Goal: Communication & Community: Answer question/provide support

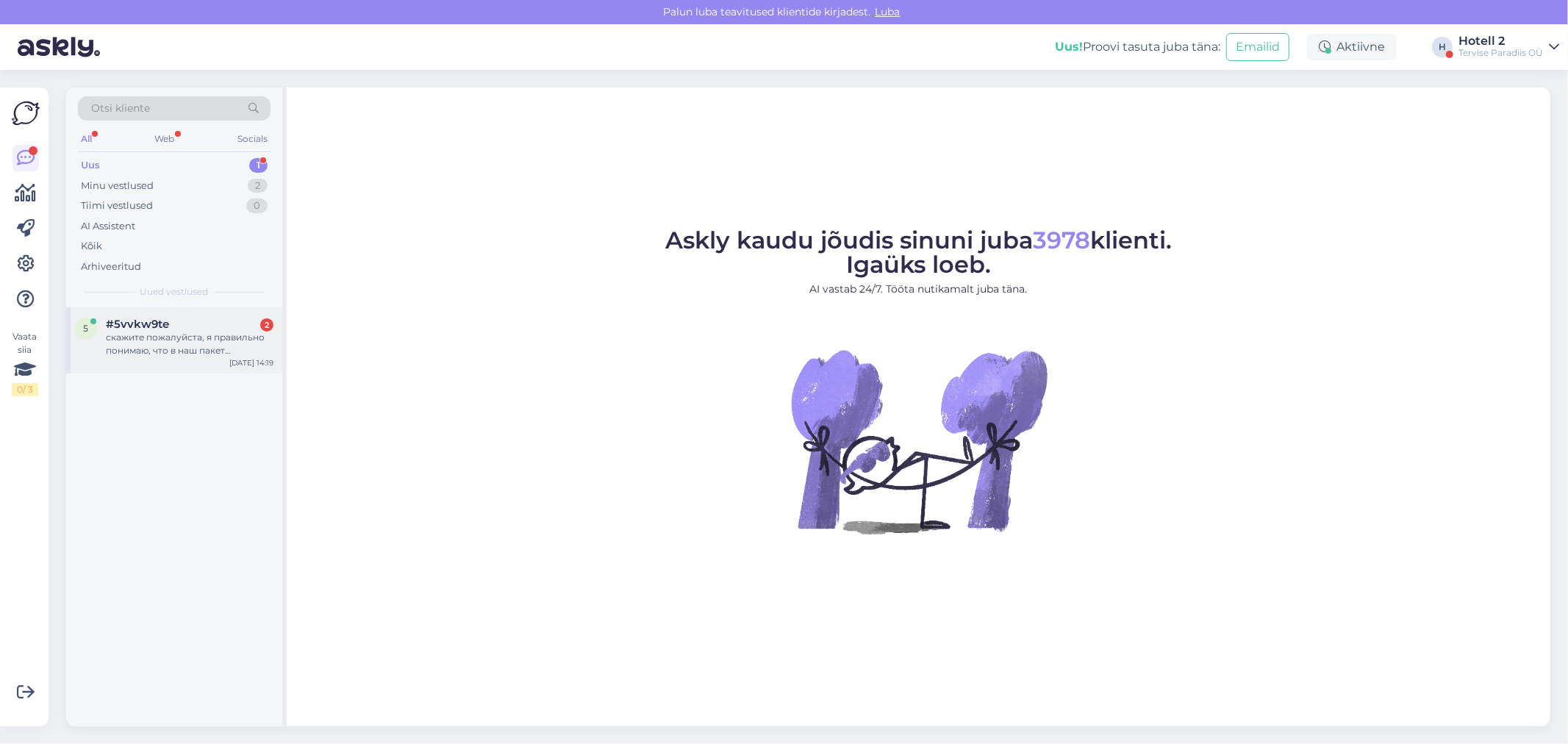
click at [210, 310] on div "5 #5vvkw9te 2 скажите пожалуйста, я правильно понимаю, что в наш пакет Резервац…" at bounding box center [174, 340] width 216 height 66
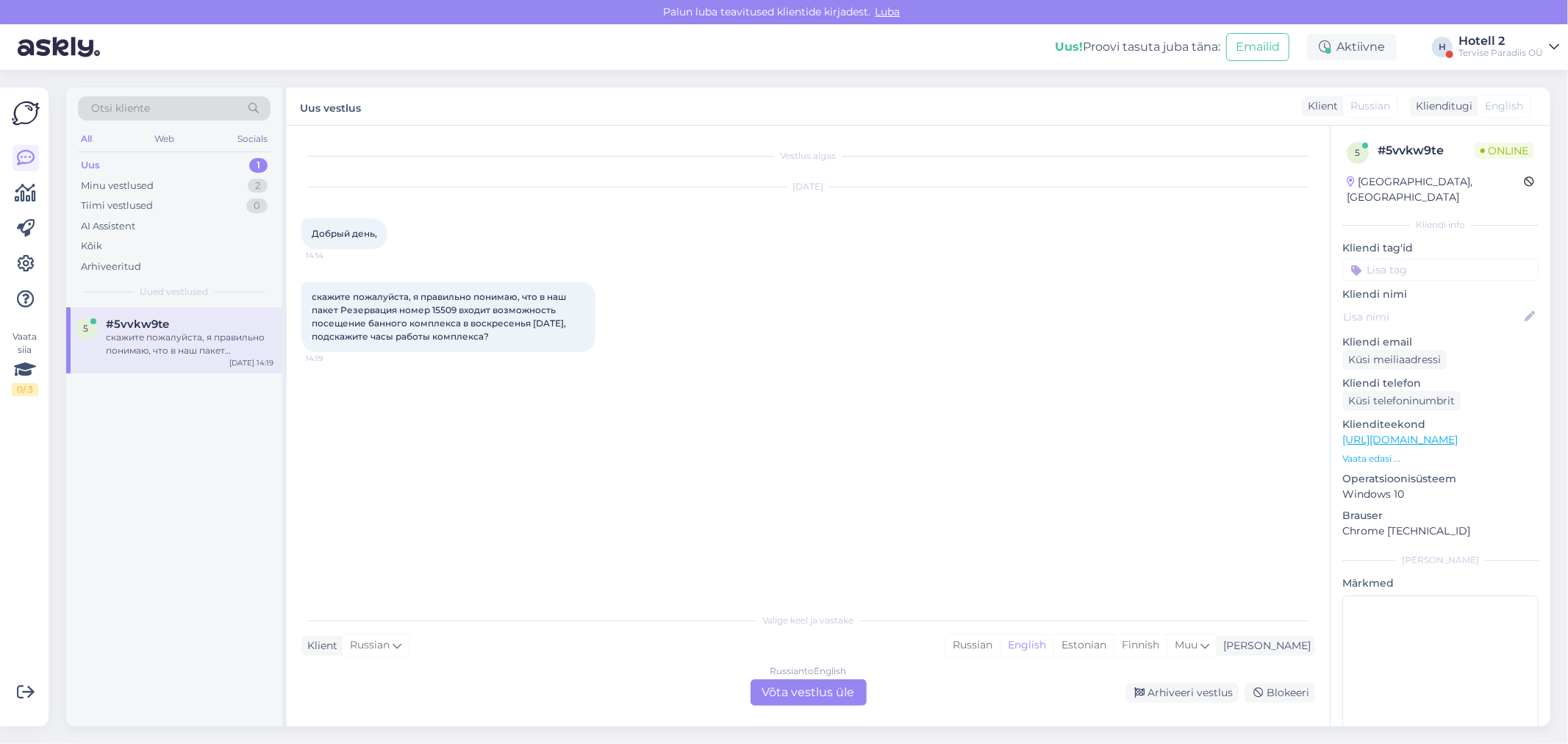
click at [829, 682] on div "Russian to English Võta vestlus üle" at bounding box center [808, 693] width 116 height 26
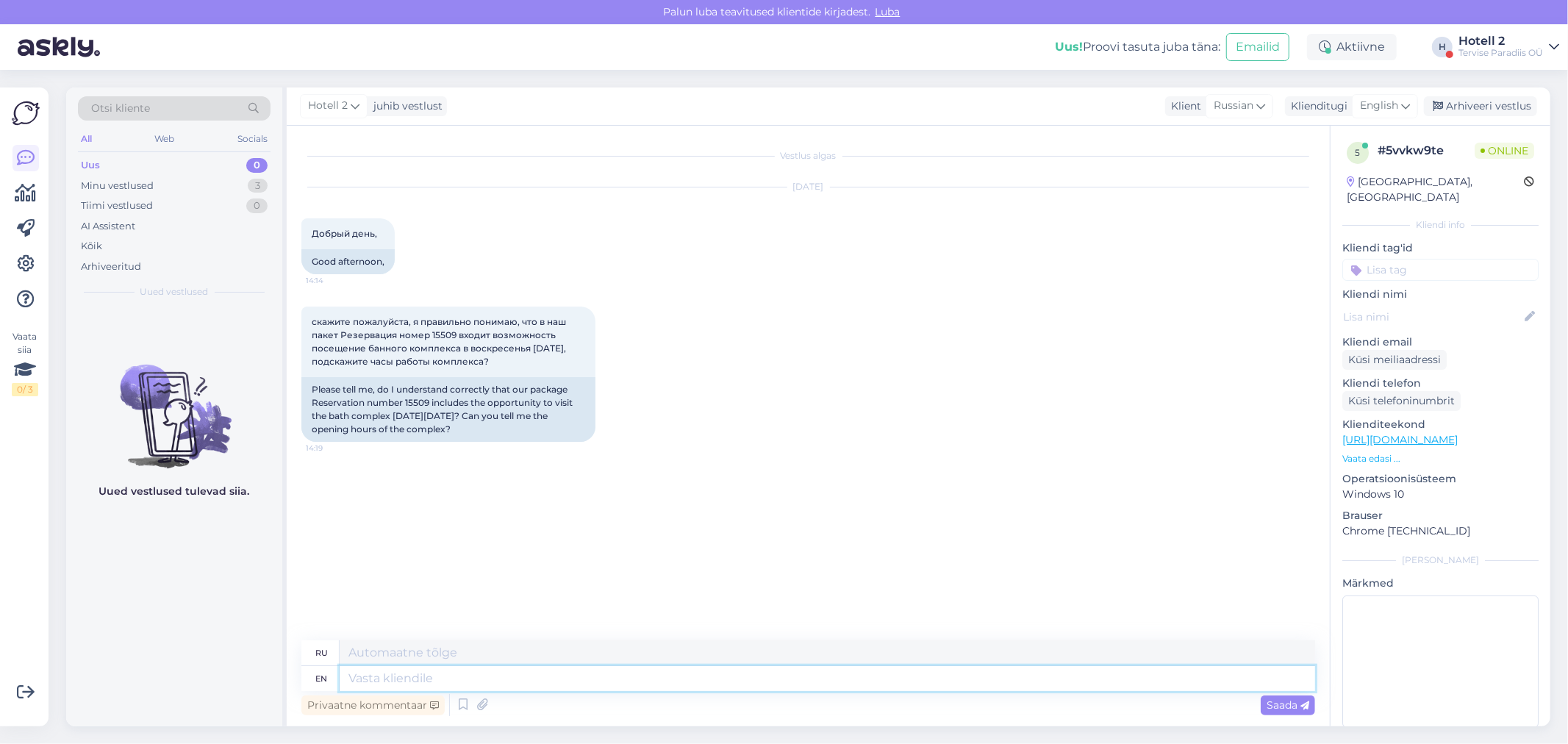
click at [393, 680] on textarea at bounding box center [827, 679] width 975 height 25
type textarea "Hello!"
type textarea "Привет!"
type textarea "Hello! D"
type textarea "Привет! Д"
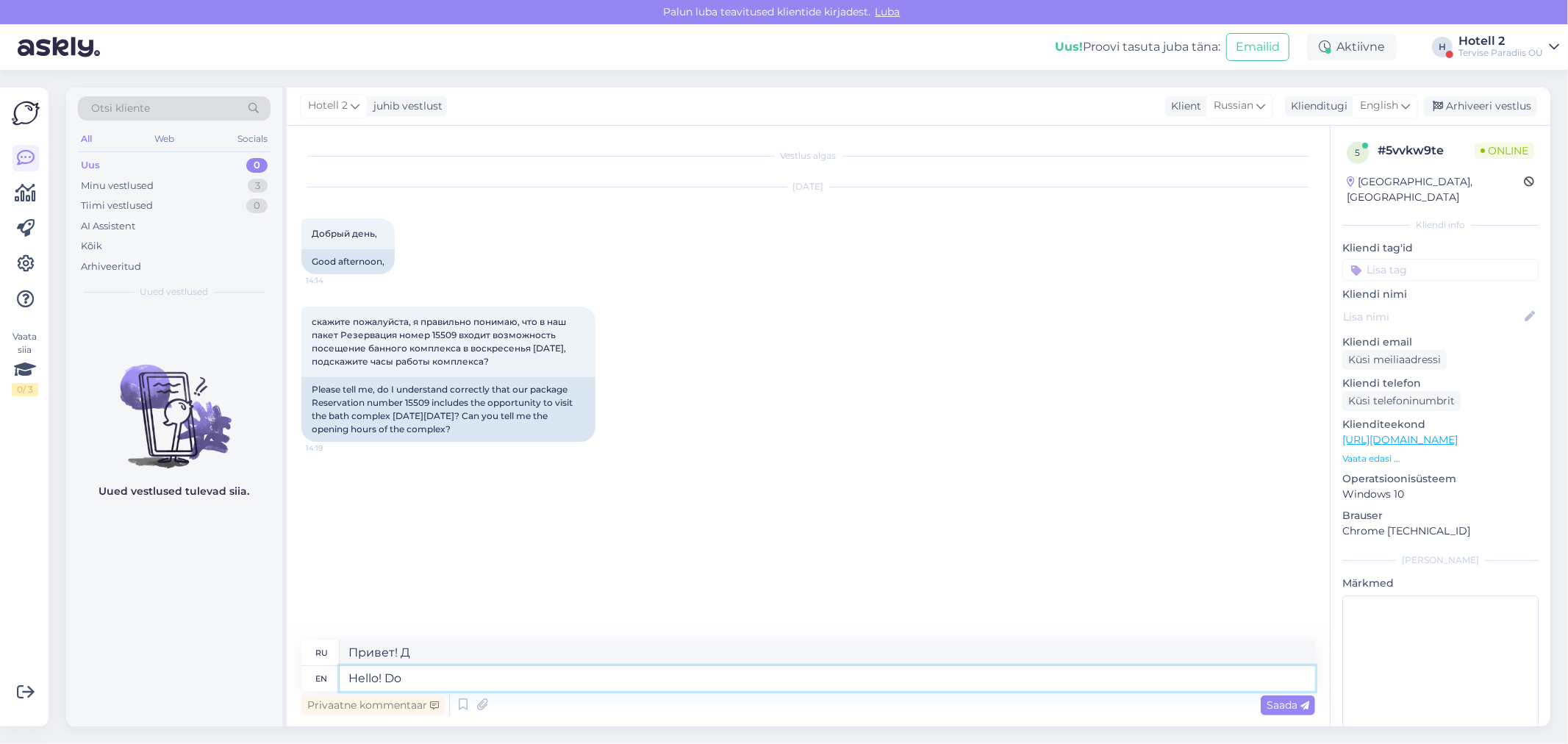
type textarea "Hello! Do"
type textarea "Привет! Делай"
type textarea "Hello! Do you"
type textarea "Привет! Ты?"
type textarea "Hello! Do you mean"
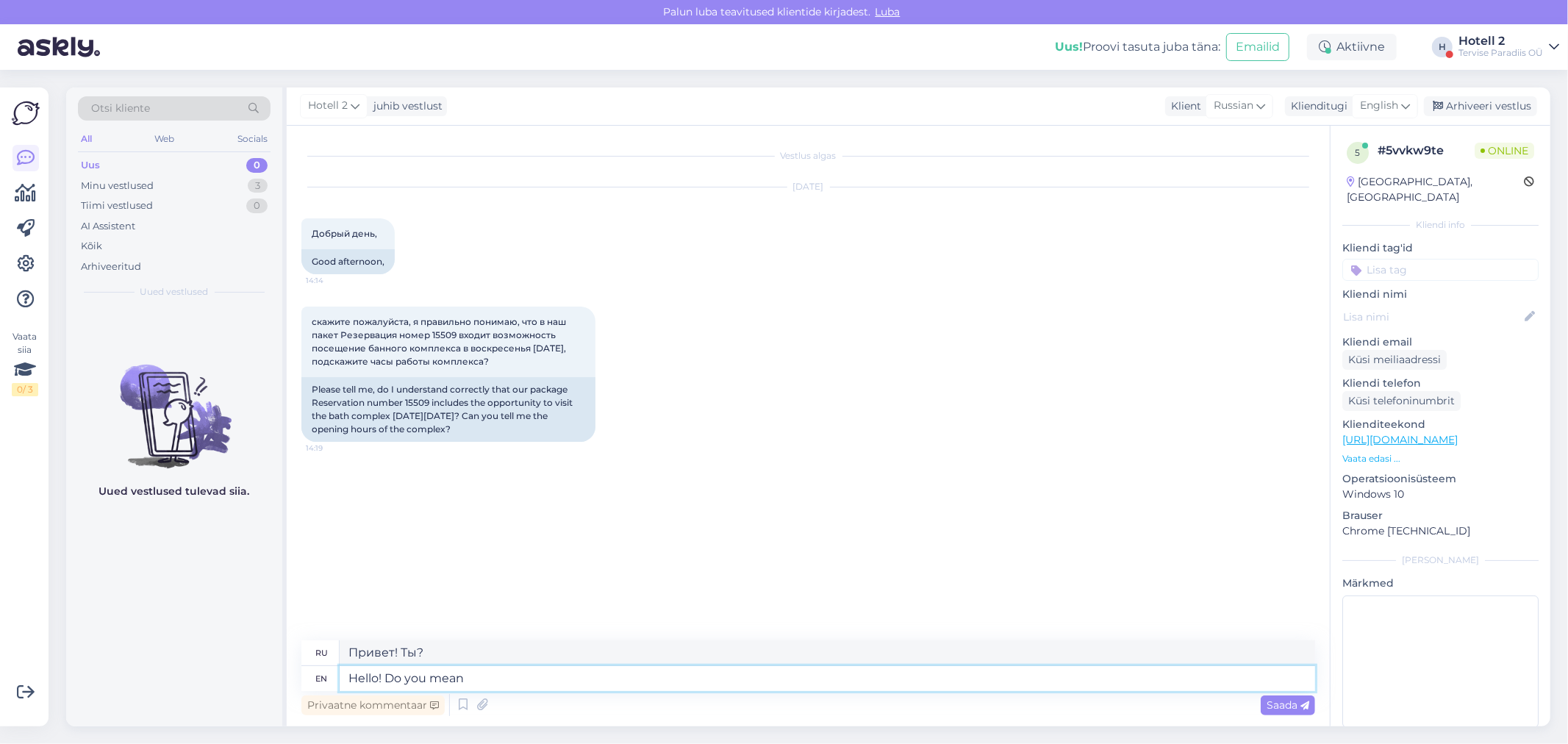
type textarea "Привет! Ты имеешь в виду?"
type textarea "Hello! Do you mean the"
type textarea "Привет! Ты имеешь в виду"
type textarea "Hello! Do you mean the swimming"
type textarea "Привет! Ты имеешь в виду плавание?"
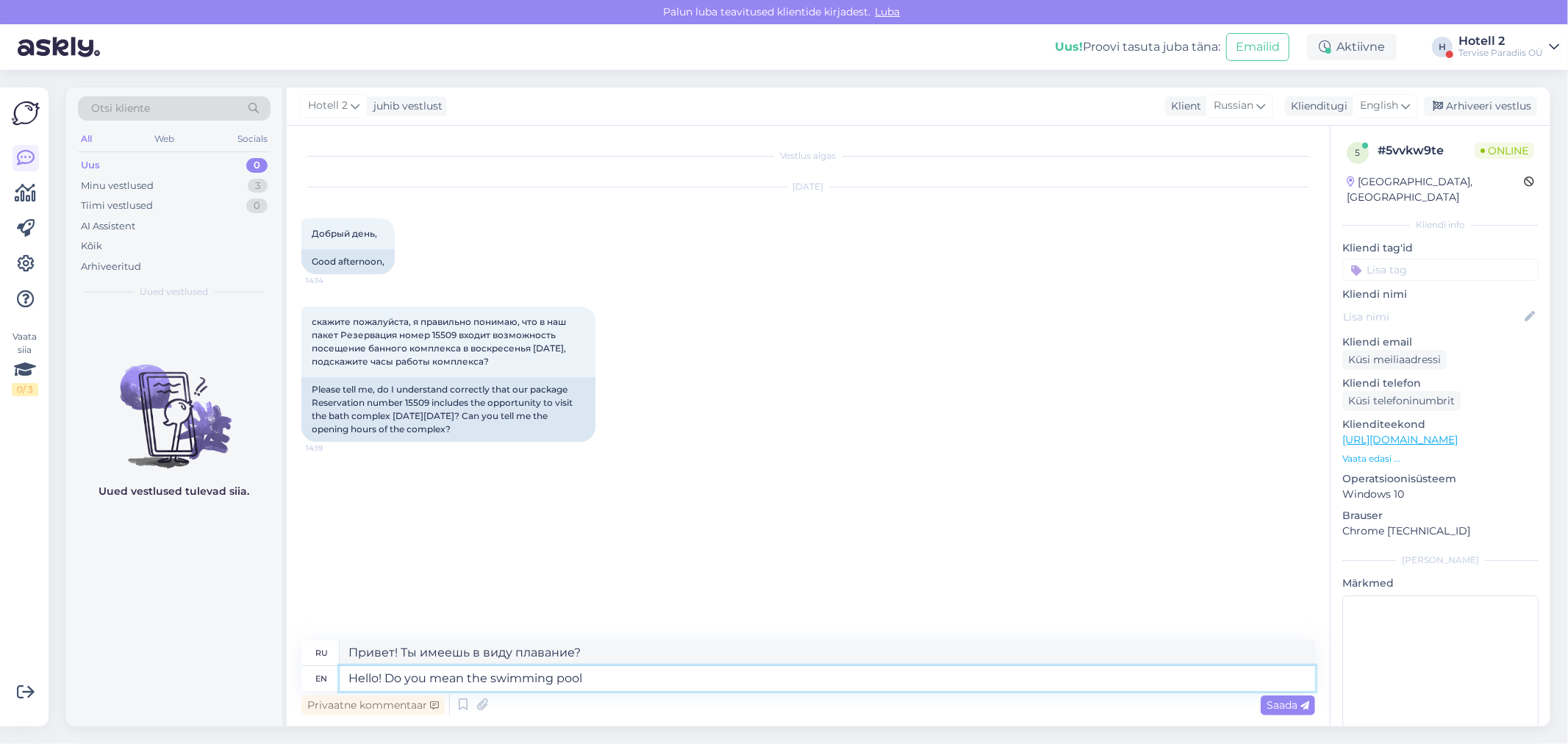
type textarea "Hello! Do you mean the swimming pool"
type textarea "Здравствуйте! Вы имеете в виду бассейн?"
type textarea "Hello! Do you mean the swimming pool or"
type textarea "Здравствуйте! Вы имеете в виду бассейн или"
type textarea "Hello! Do you mean the swimming pool or the"
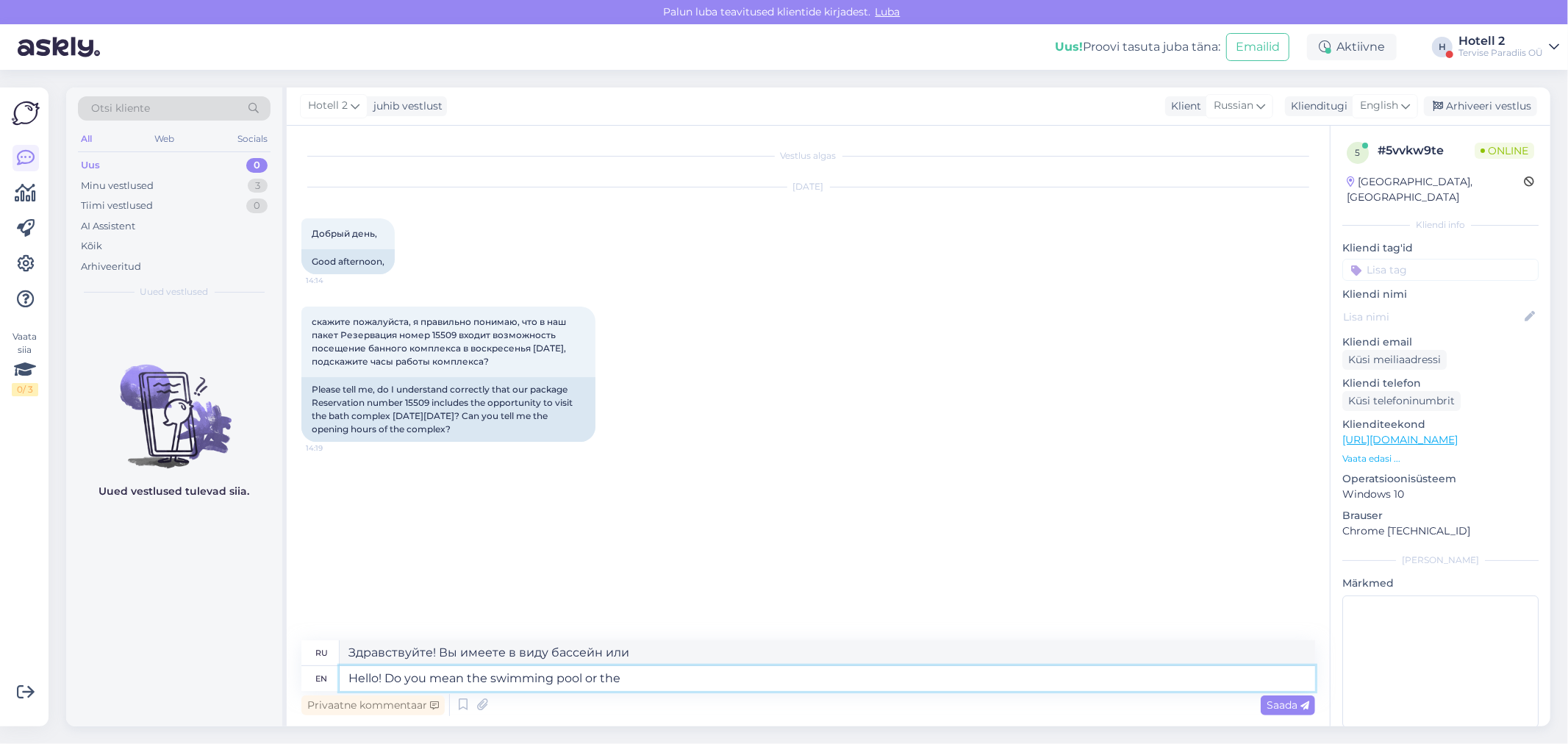
type textarea "Здравствуйте! Вы имеете в виду бассейн или..."
type textarea "Hello! Do you mean the swimming pool or the sa"
type textarea "Здравствуйте! Вы имеете в виду бассейн или sd?"
type textarea "Hello! Do you mean the swimming pool or the saunas"
type textarea "Здравствуйте! Вы имеете в виду бассейн или сауны?"
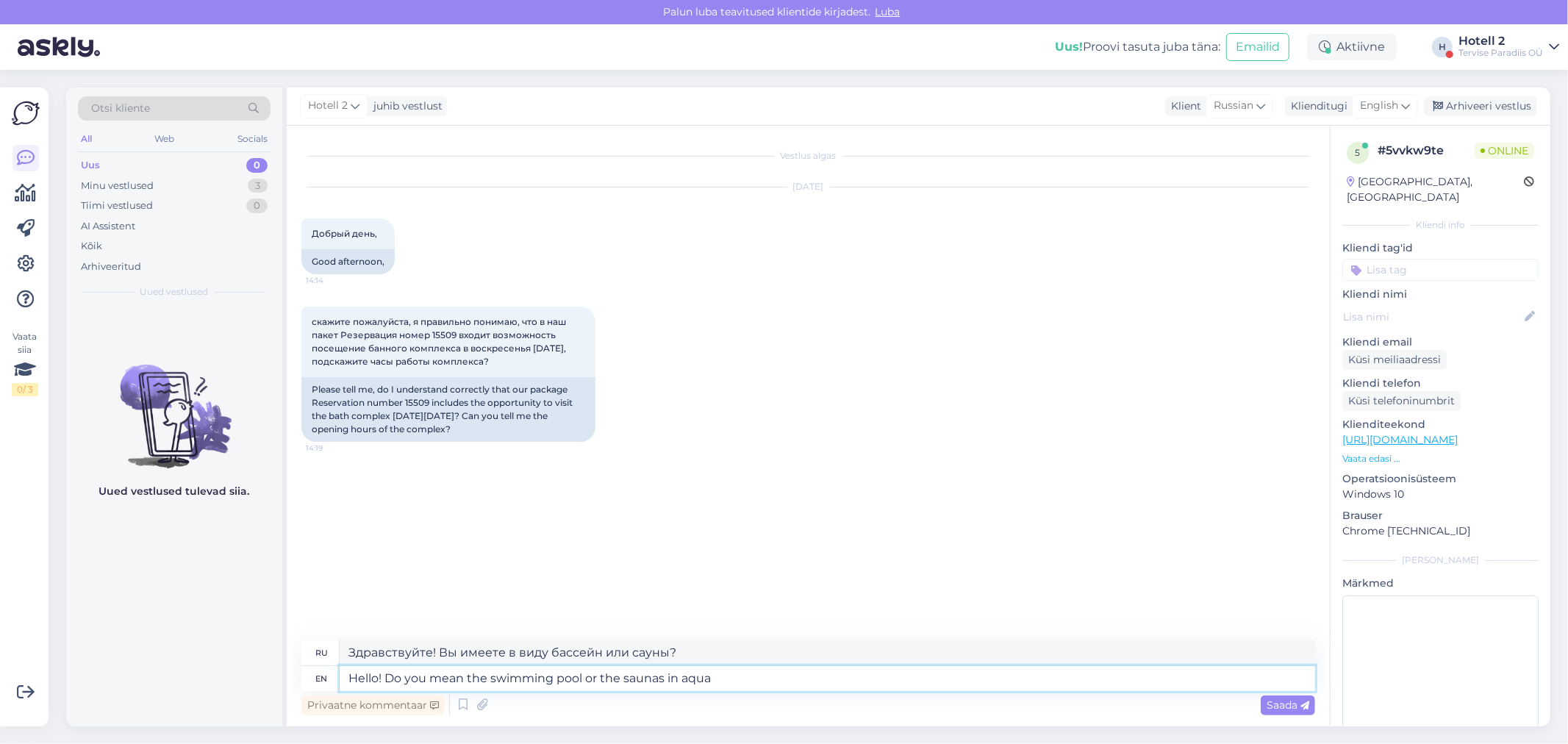
type textarea "Hello! Do you mean the swimming pool or the saunas in aqua"
type textarea "Здравствуйте! Вы имеете в виду бассейн или сауны в аквапарке?"
type textarea "Hello! Do you mean the swimming pool or the saunas in aqua park?"
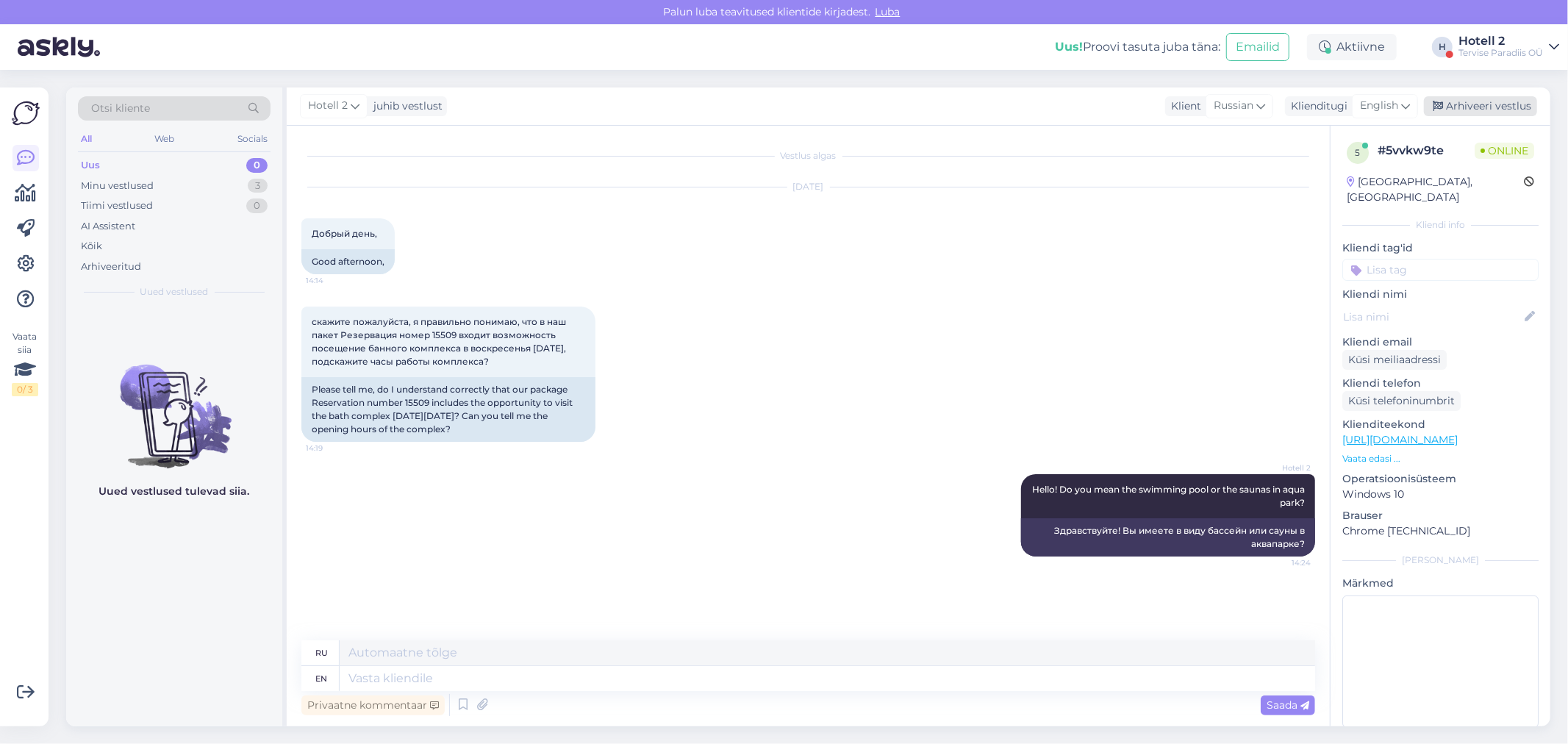
click at [1503, 112] on div "Arhiveeri vestlus" at bounding box center [1480, 106] width 113 height 20
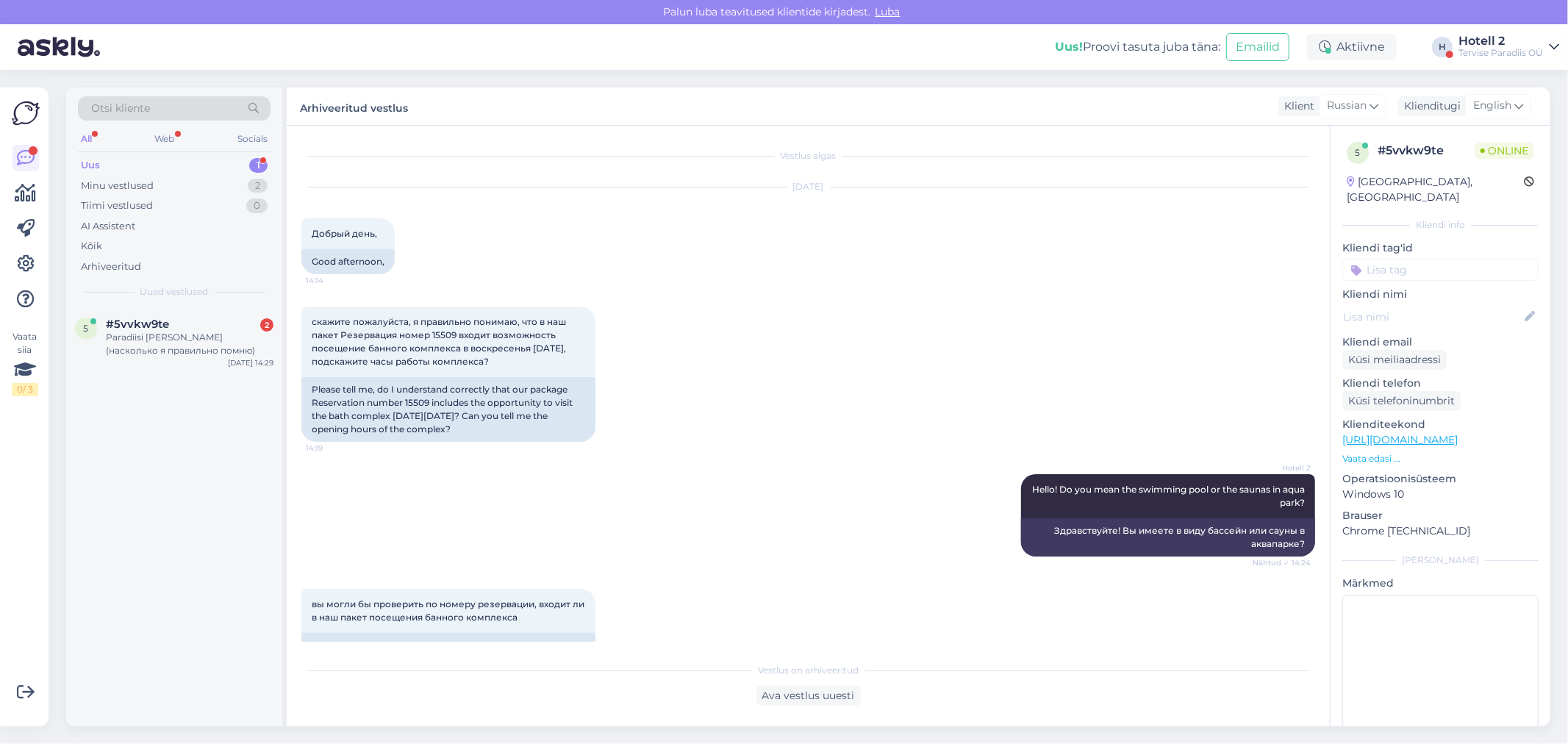
scroll to position [133, 0]
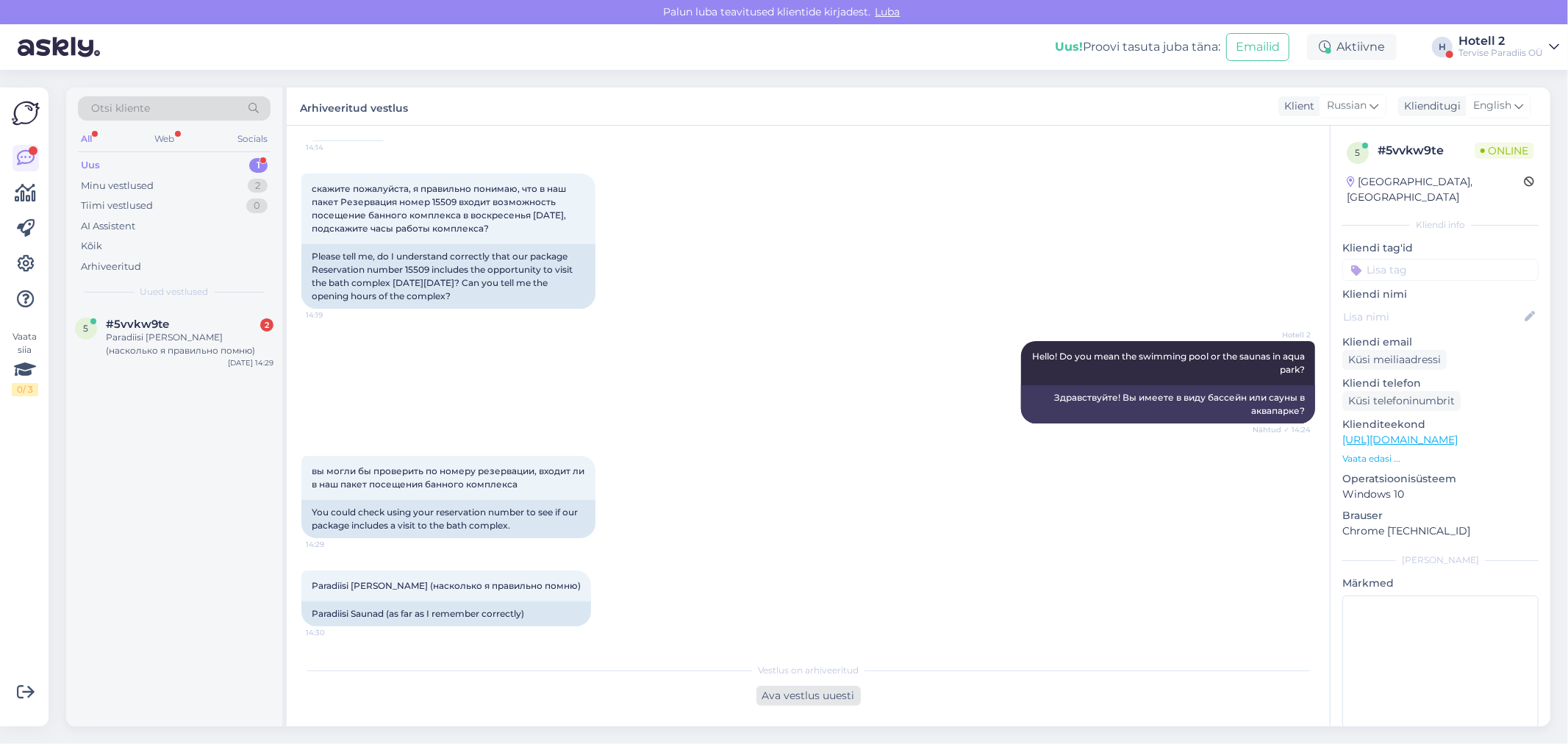
click at [804, 691] on div "Ava vestlus uuesti" at bounding box center [809, 696] width 104 height 20
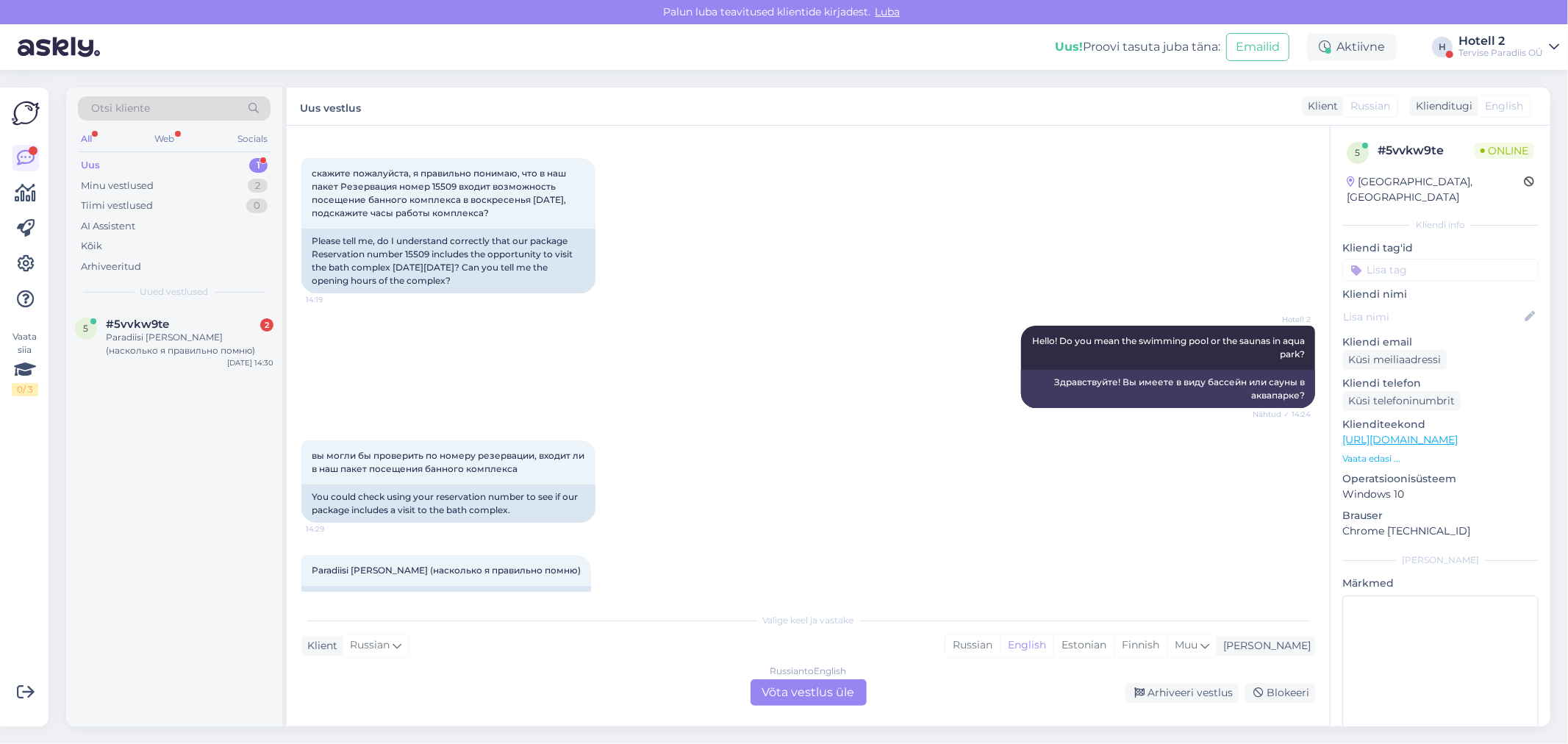
click at [780, 695] on div "Russian to English Võta vestlus üle" at bounding box center [808, 693] width 116 height 26
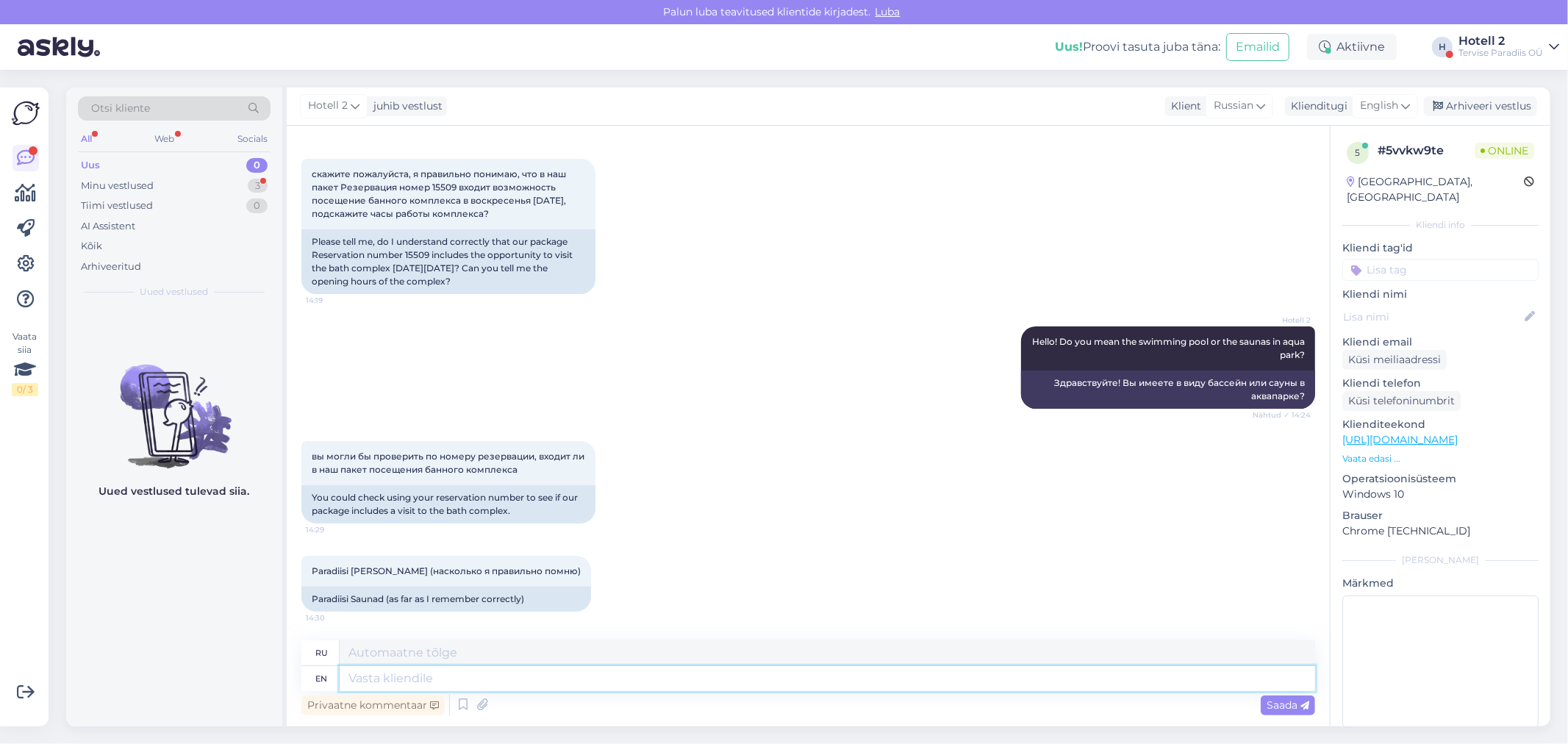
click at [365, 677] on textarea at bounding box center [827, 679] width 975 height 25
click at [1375, 107] on span "English" at bounding box center [1379, 105] width 38 height 16
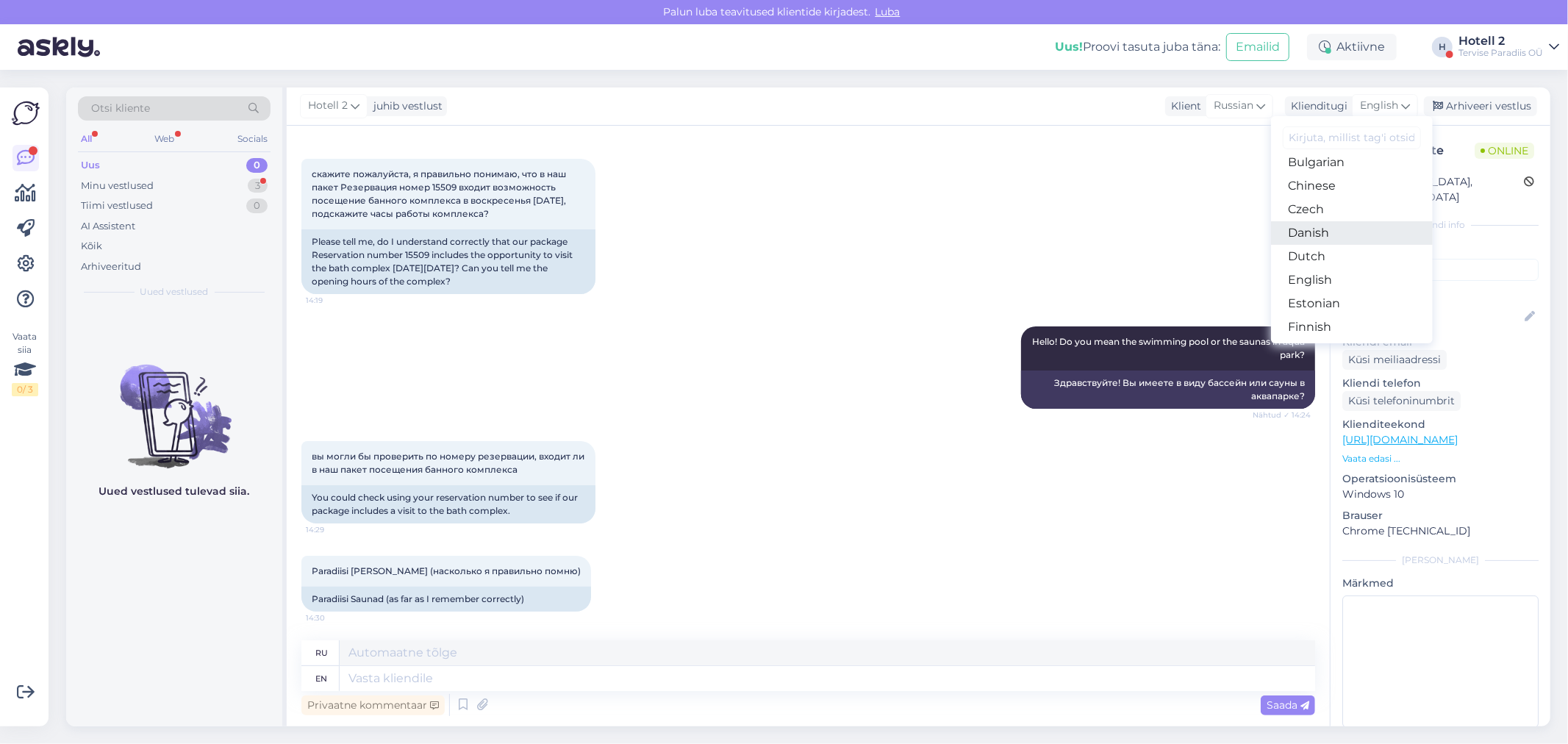
scroll to position [81, 0]
click at [1328, 283] on link "Estonian" at bounding box center [1352, 278] width 162 height 24
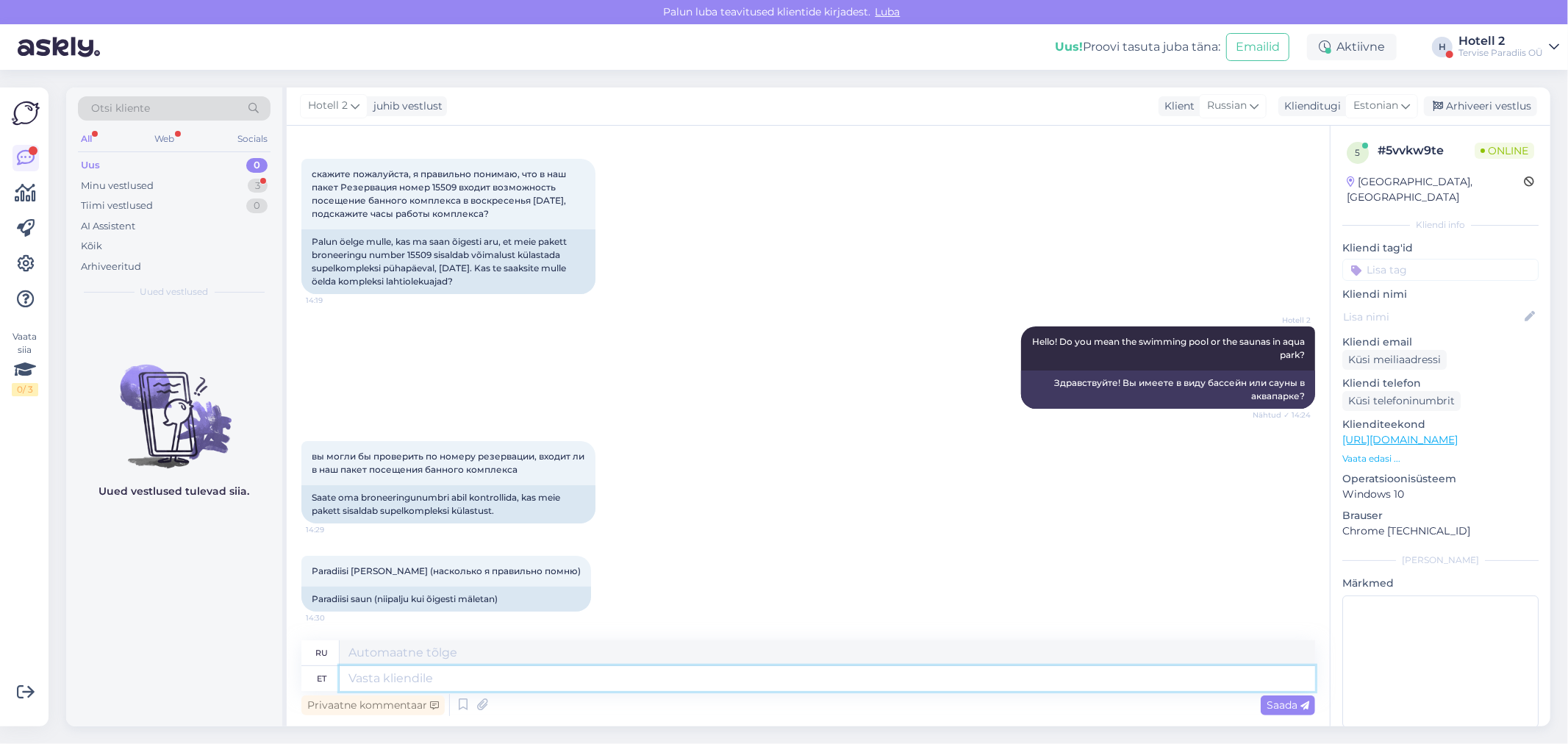
click at [371, 681] on textarea at bounding box center [827, 679] width 975 height 25
type textarea "From"
type textarea "От"
type textarea "From friday"
type textarea "С пятницы"
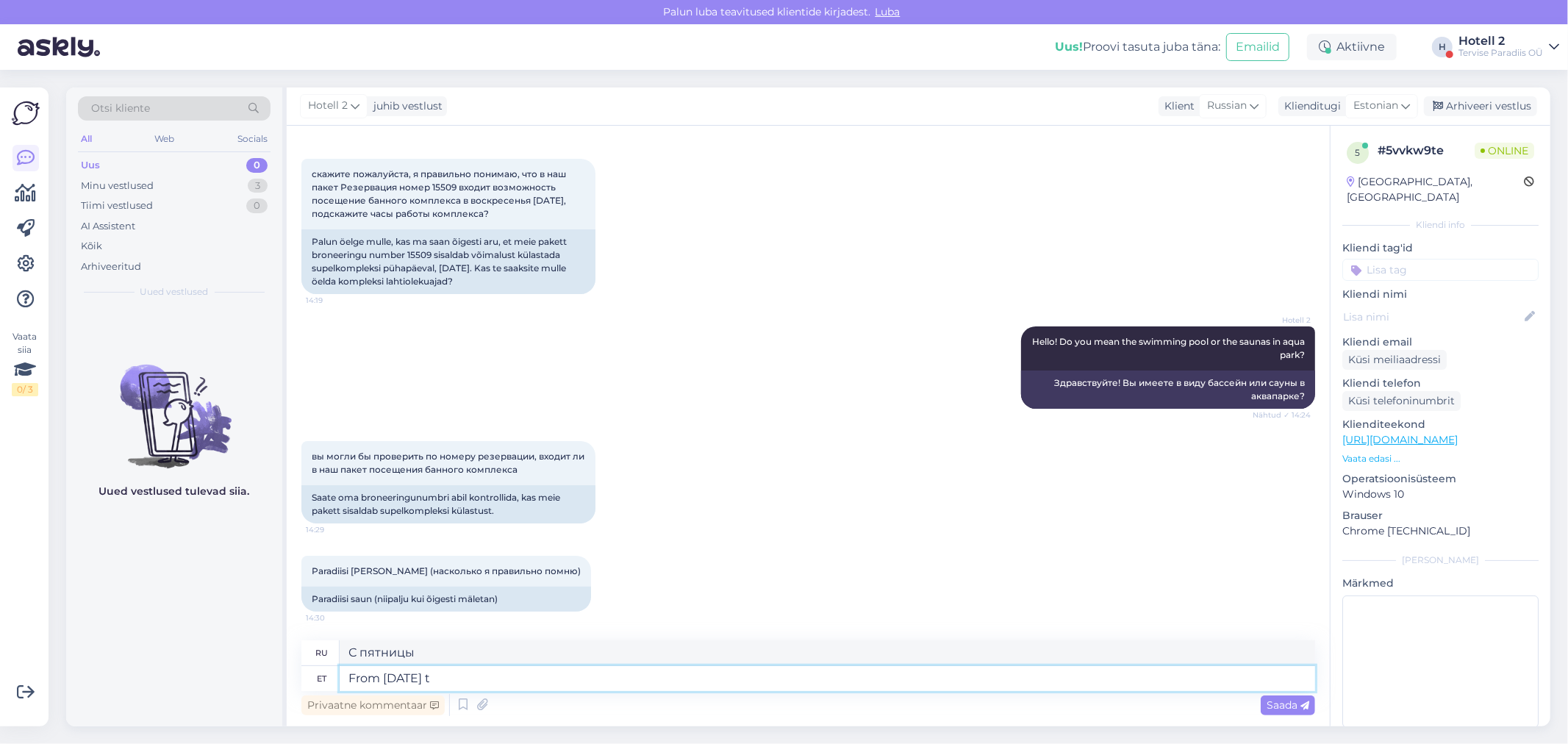
type textarea "From friday to"
type textarea "С пятницы по"
type textarea "From friday to Satur"
type textarea "С пятницы по субботу"
type textarea "From friday to Saturday is no"
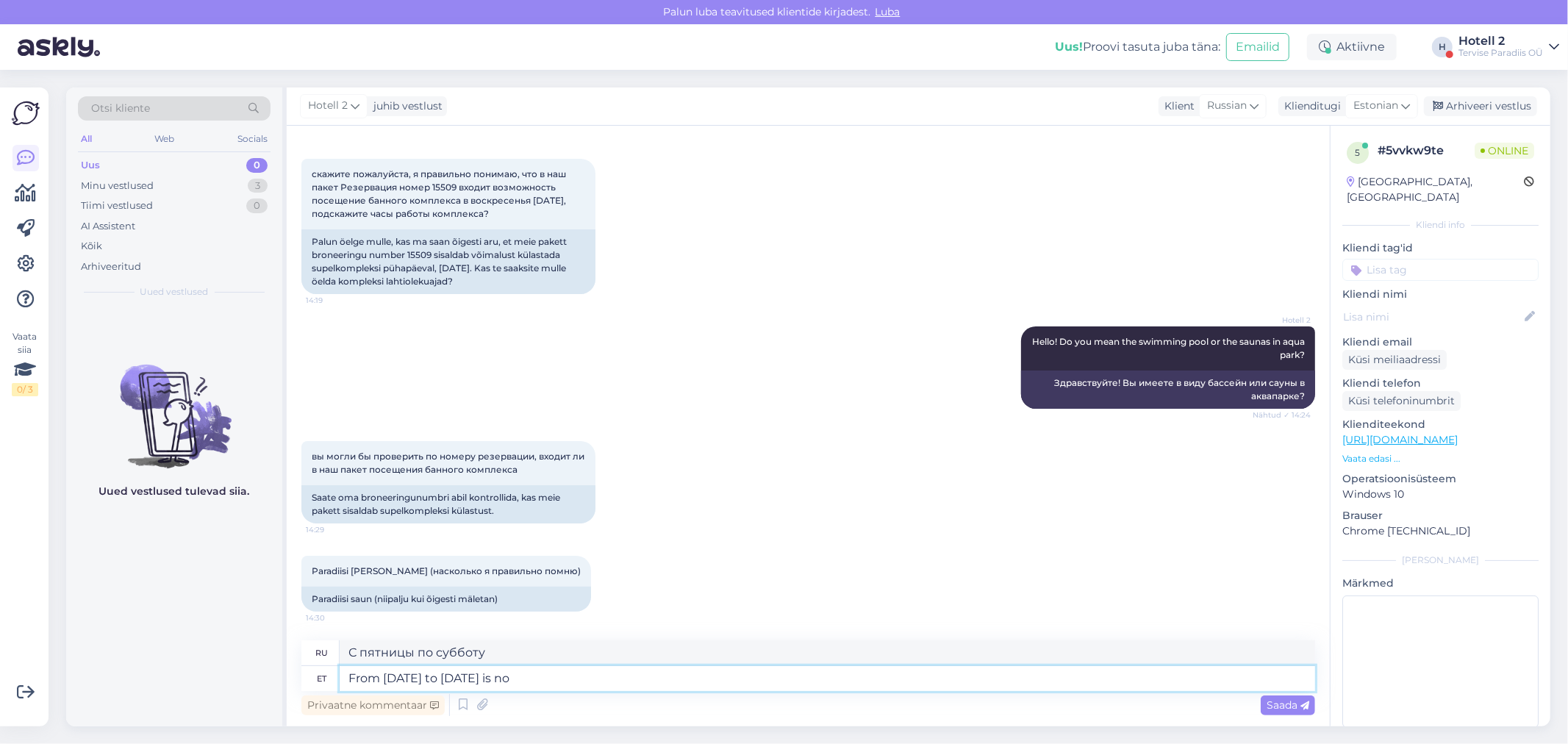
type textarea "С пятницы по субботу — н"
type textarea "From friday to Saturday is not"
type textarea "С пятницы по субботу нет"
type textarea "From friday to Saturday is not included, b"
type textarea "С пятницы по субботу не входит,"
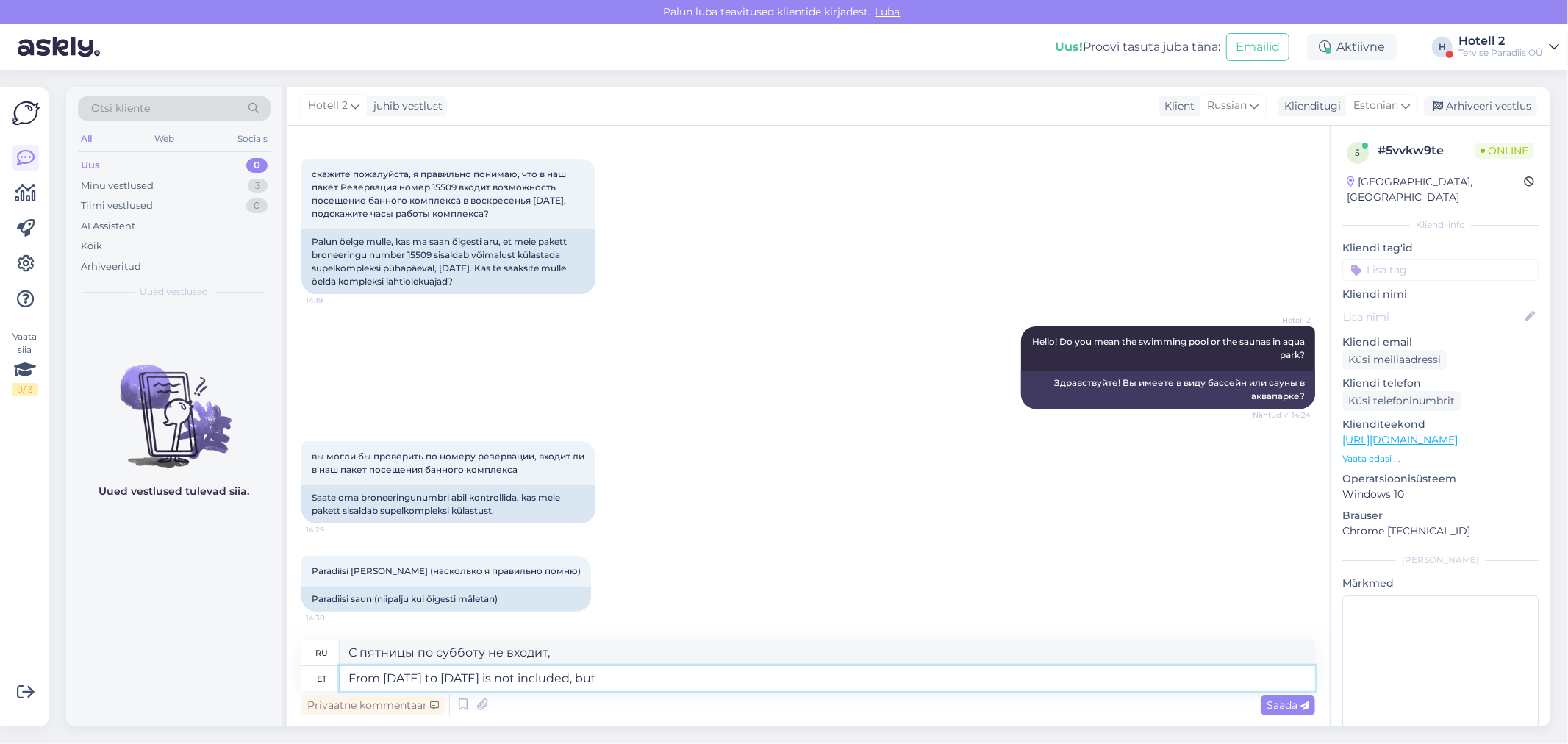
type textarea "From friday to Saturday is not included, but o"
type textarea "С пятницы по субботу не включено, но"
type textarea "From friday to Saturday is not included, but on"
type textarea "С пятницы по субботу не включено, но есть"
type textarea "From friday to Saturday is not included, but on Sunday"
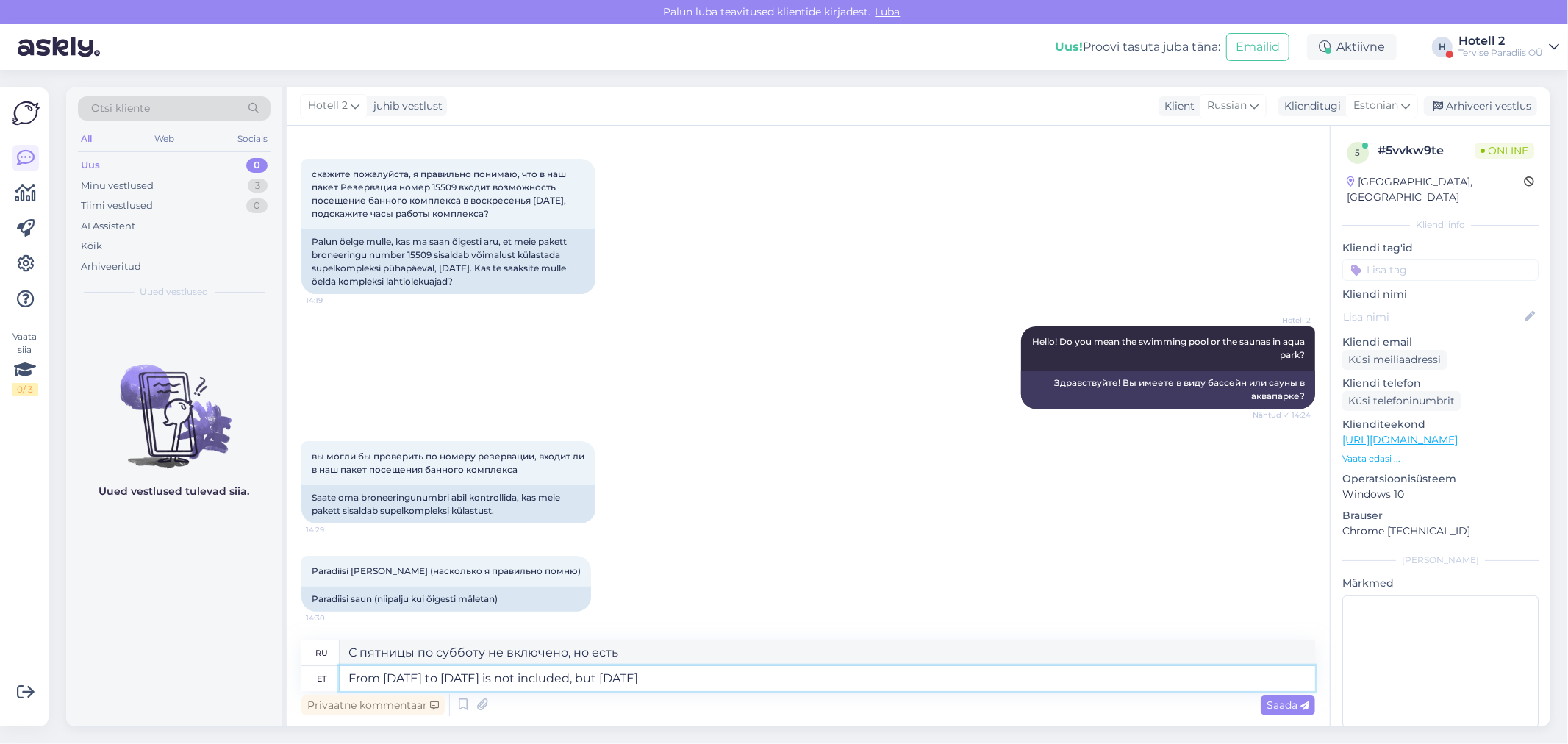
type textarea "С пятницы по субботу не входит, но в воскресенье"
type textarea "From friday to Saturday is not included, but on Sunday you c"
type textarea "С пятницы по субботу не входит, но в воскресенье вы"
type textarea "From friday to Saturday is not included, but on Sunday you can"
type textarea "С пятницы по субботу не входит, но в воскресенье можно"
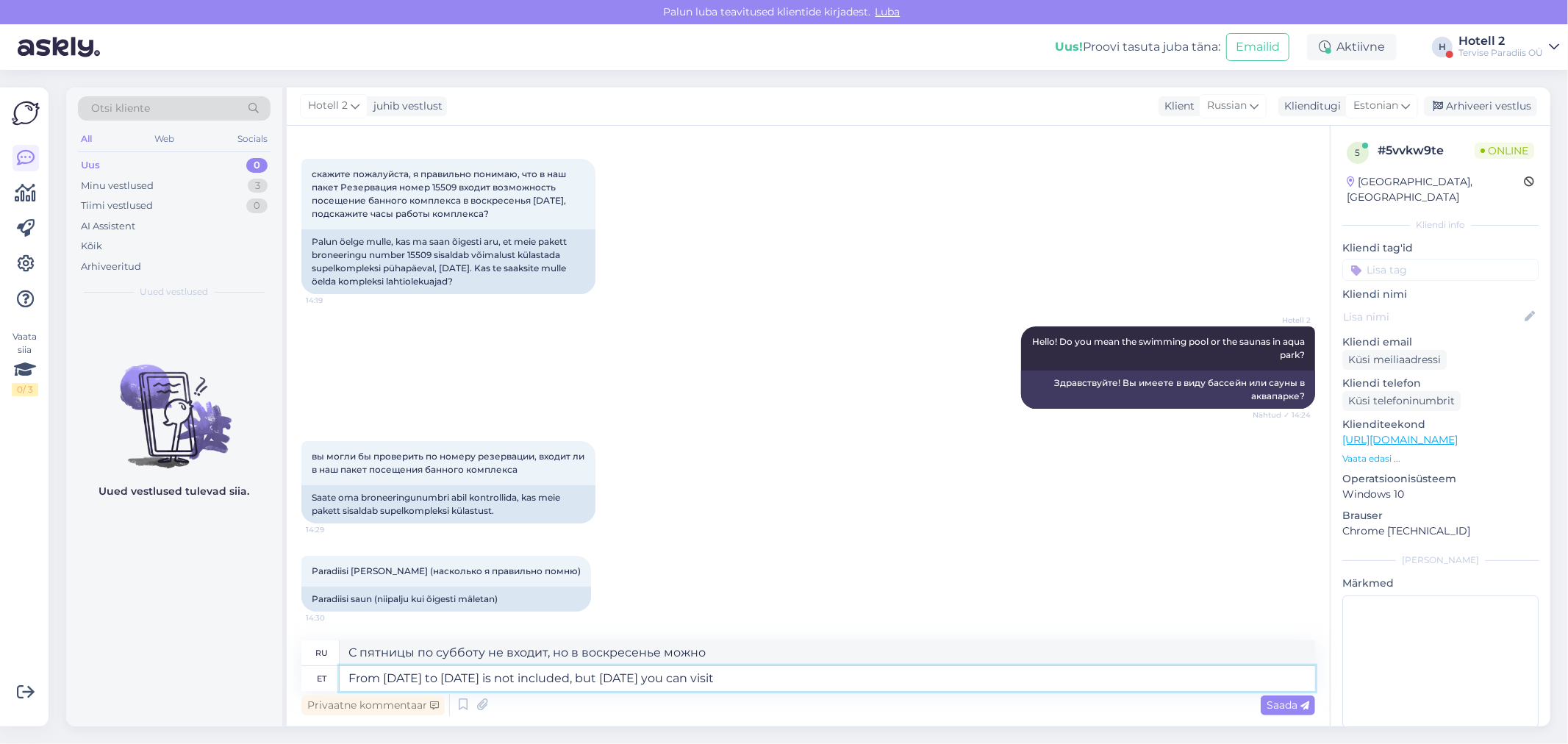
type textarea "From friday to Saturday is not included, but on Sunday you can visit t"
type textarea "С пятницы по субботу не входит, но в воскресенье вы можете посетить"
type textarea "From friday to Saturday is not included, but on Sunday you can visit the s"
type textarea "С пятницы по субботу не включено, но в воскресенье вы можете посетить"
type textarea "From [DATE] to [DATE] is not included, but [DATE] you can visit the saunas."
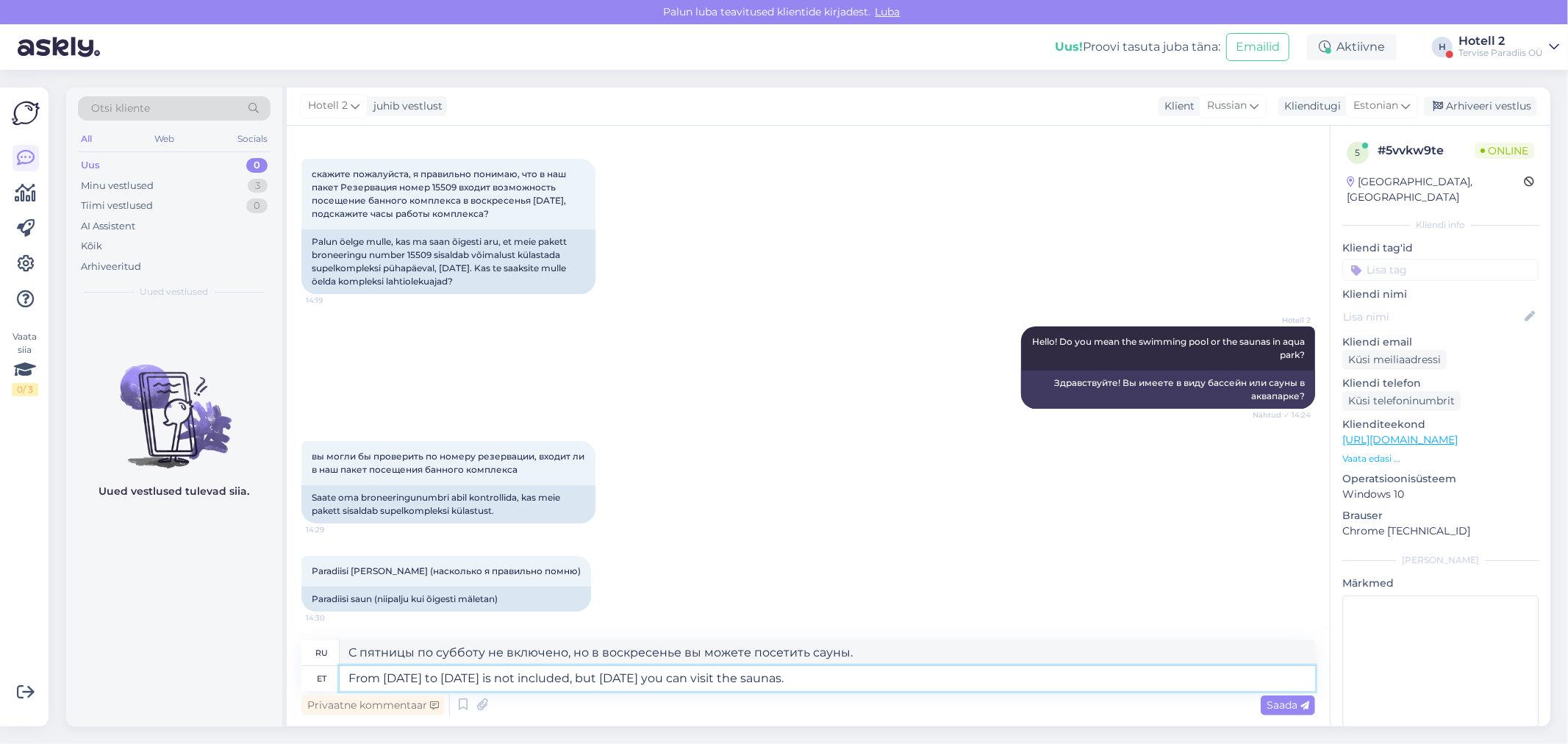
type textarea "С пятницы по субботу посещение саун не предусмотрено, но в воскресенье можно по…"
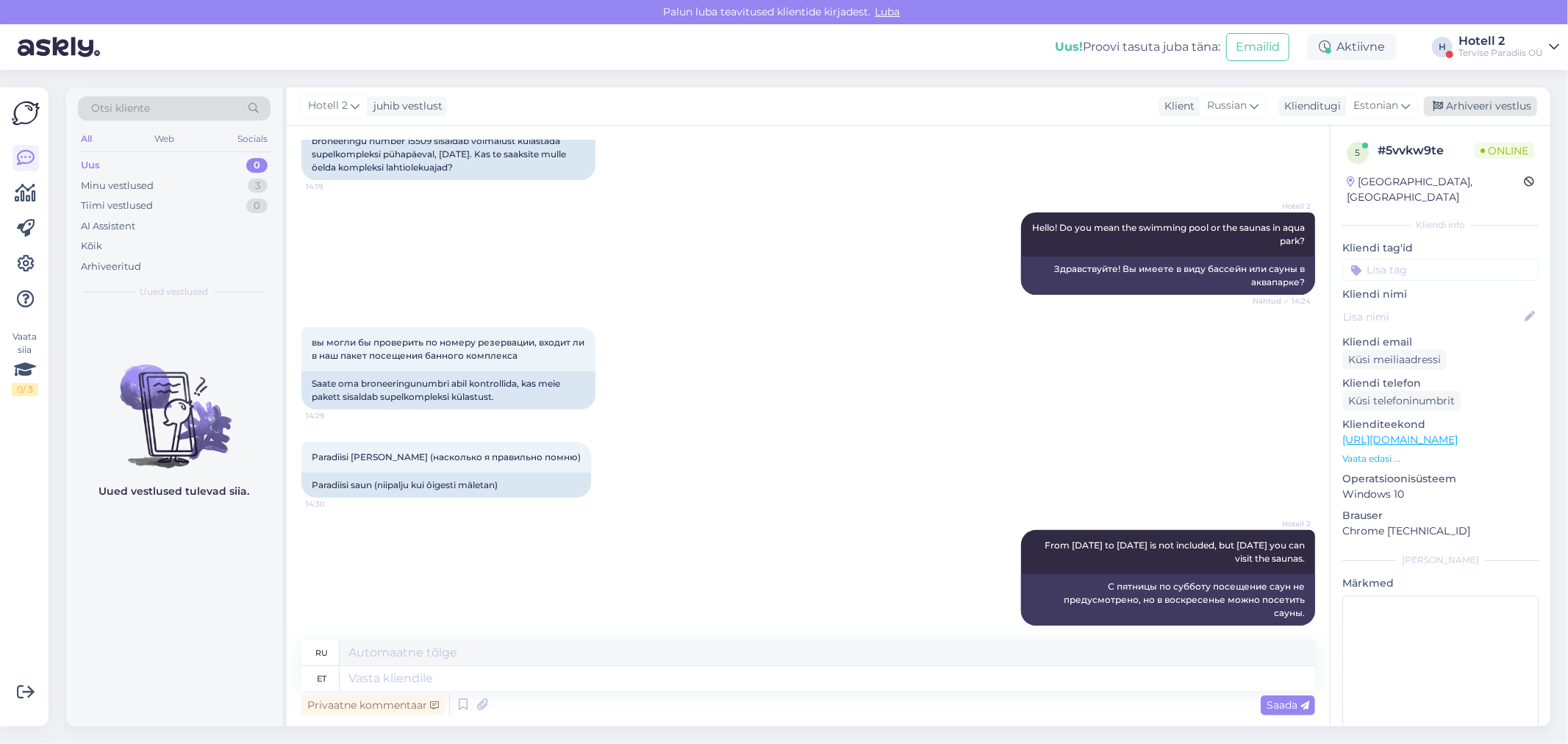
click at [1451, 101] on div "Arhiveeri vestlus" at bounding box center [1480, 106] width 113 height 20
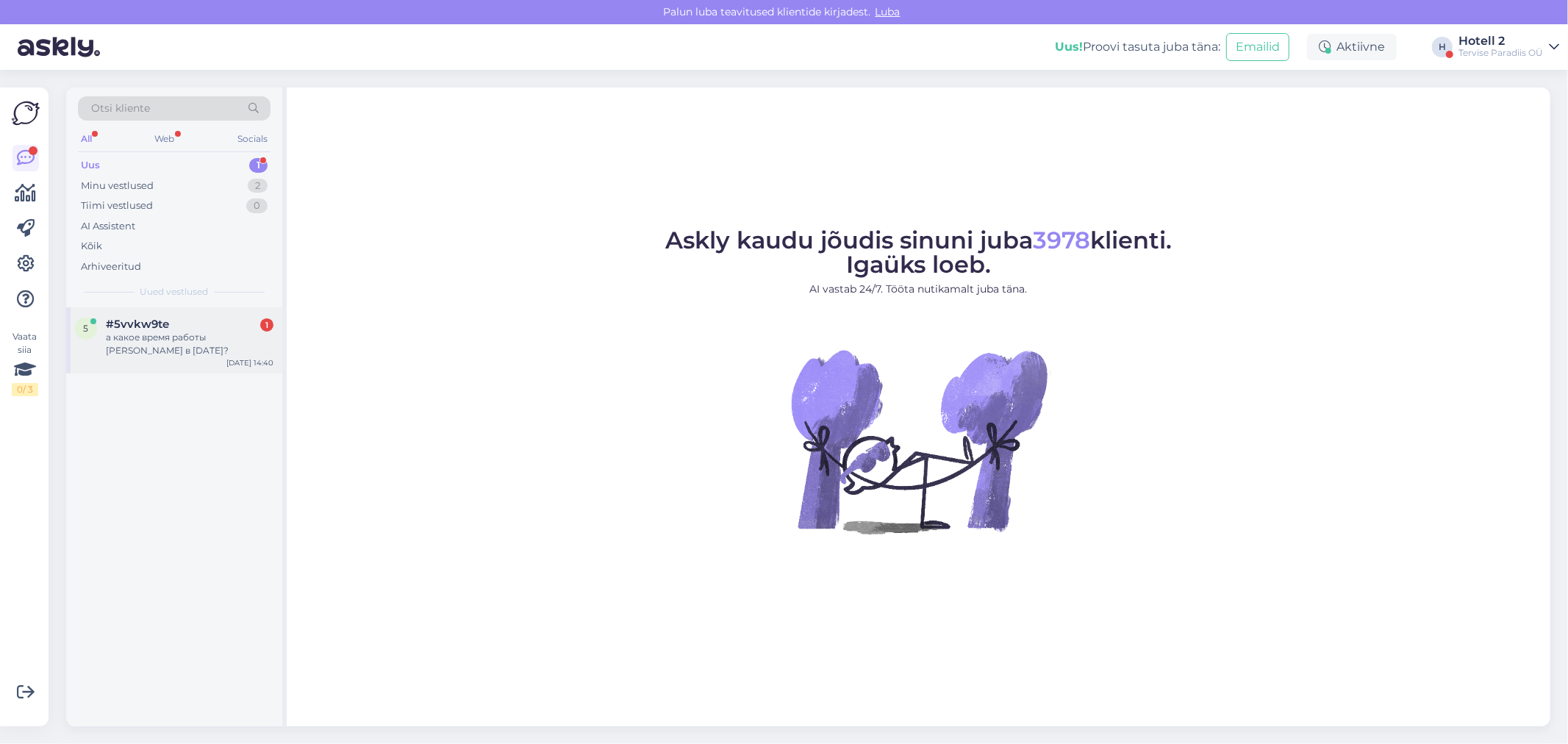
click at [167, 333] on div "а какое время работы [PERSON_NAME] в [DATE]?" at bounding box center [190, 344] width 167 height 26
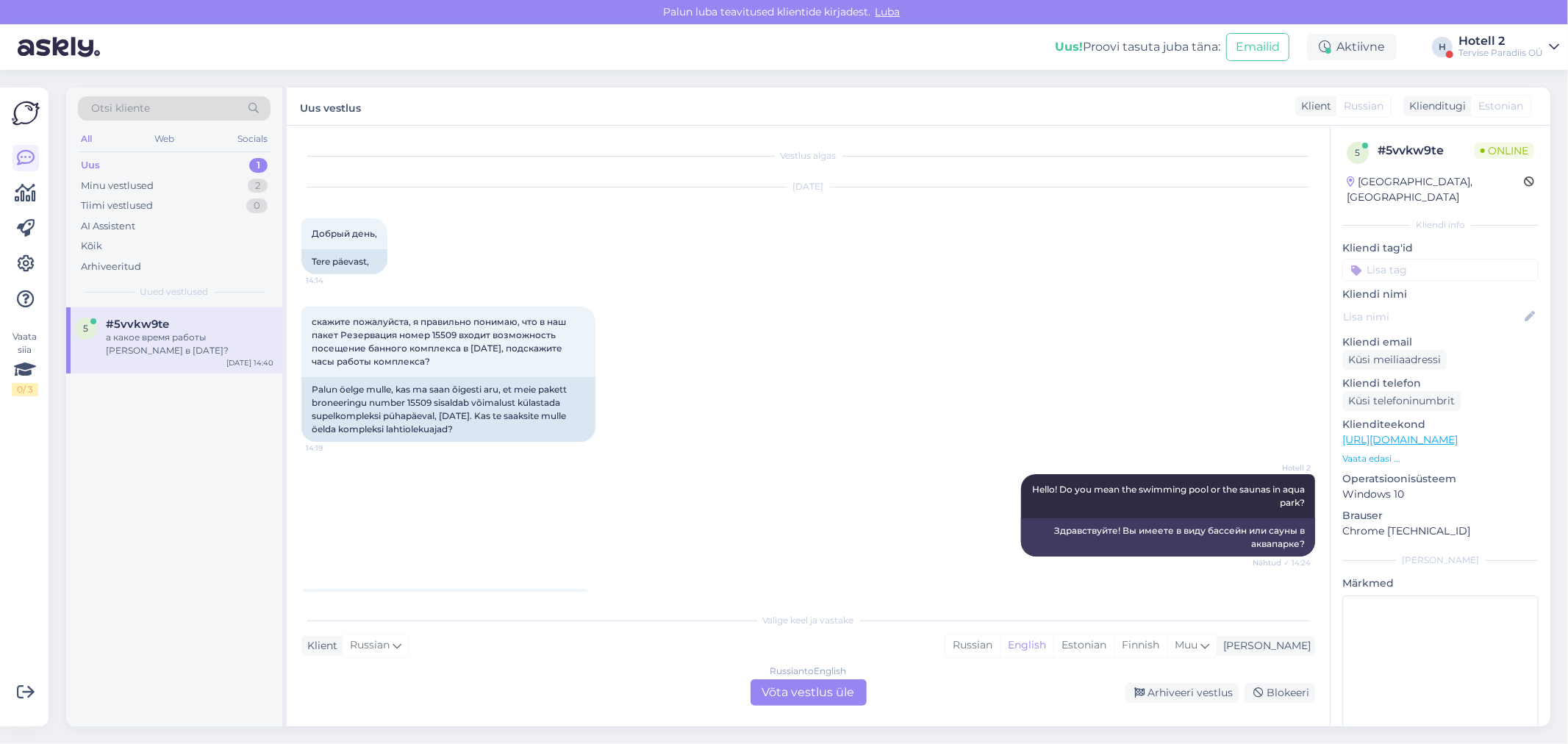
scroll to position [385, 0]
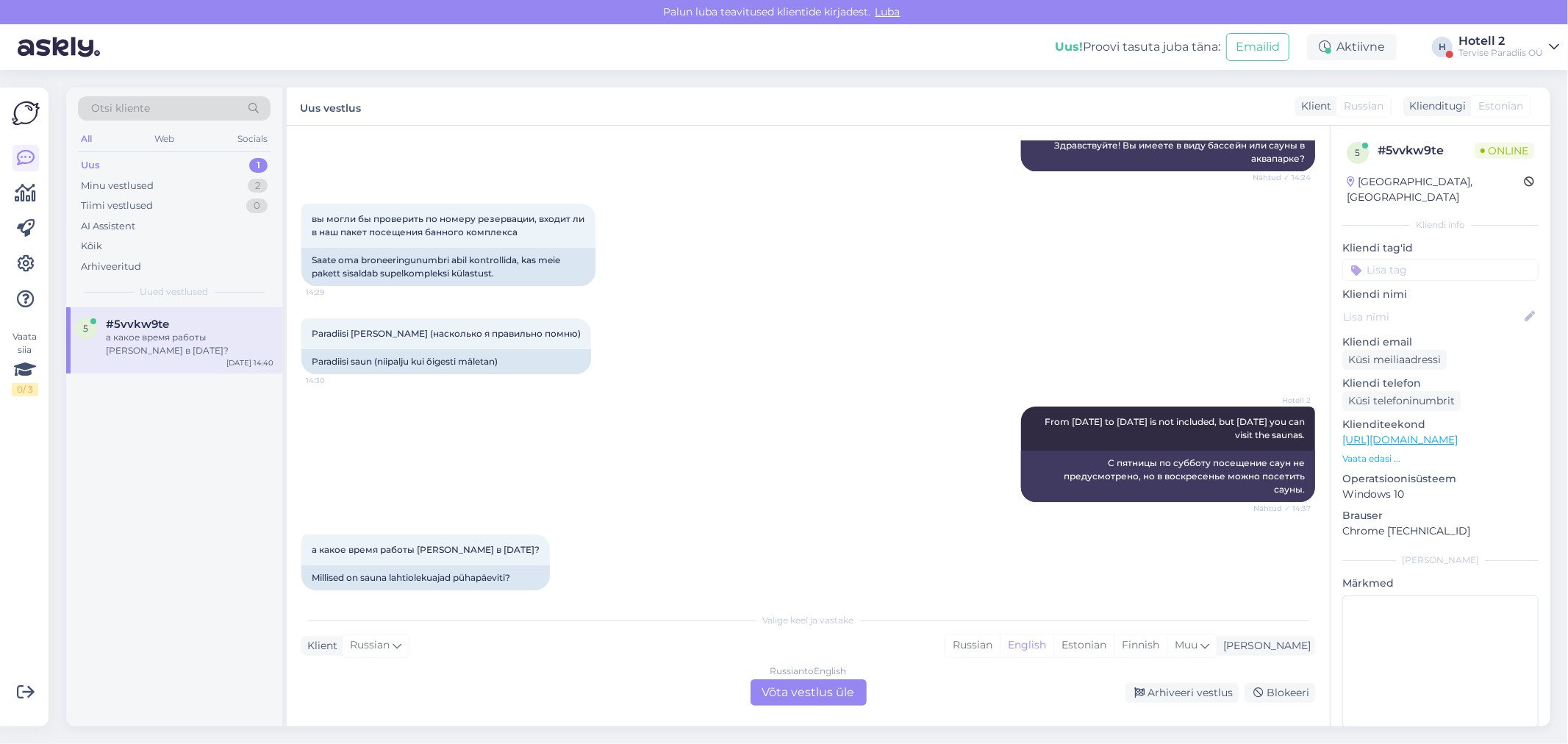
click at [809, 684] on div "Russian to English Võta vestlus üle" at bounding box center [808, 693] width 116 height 26
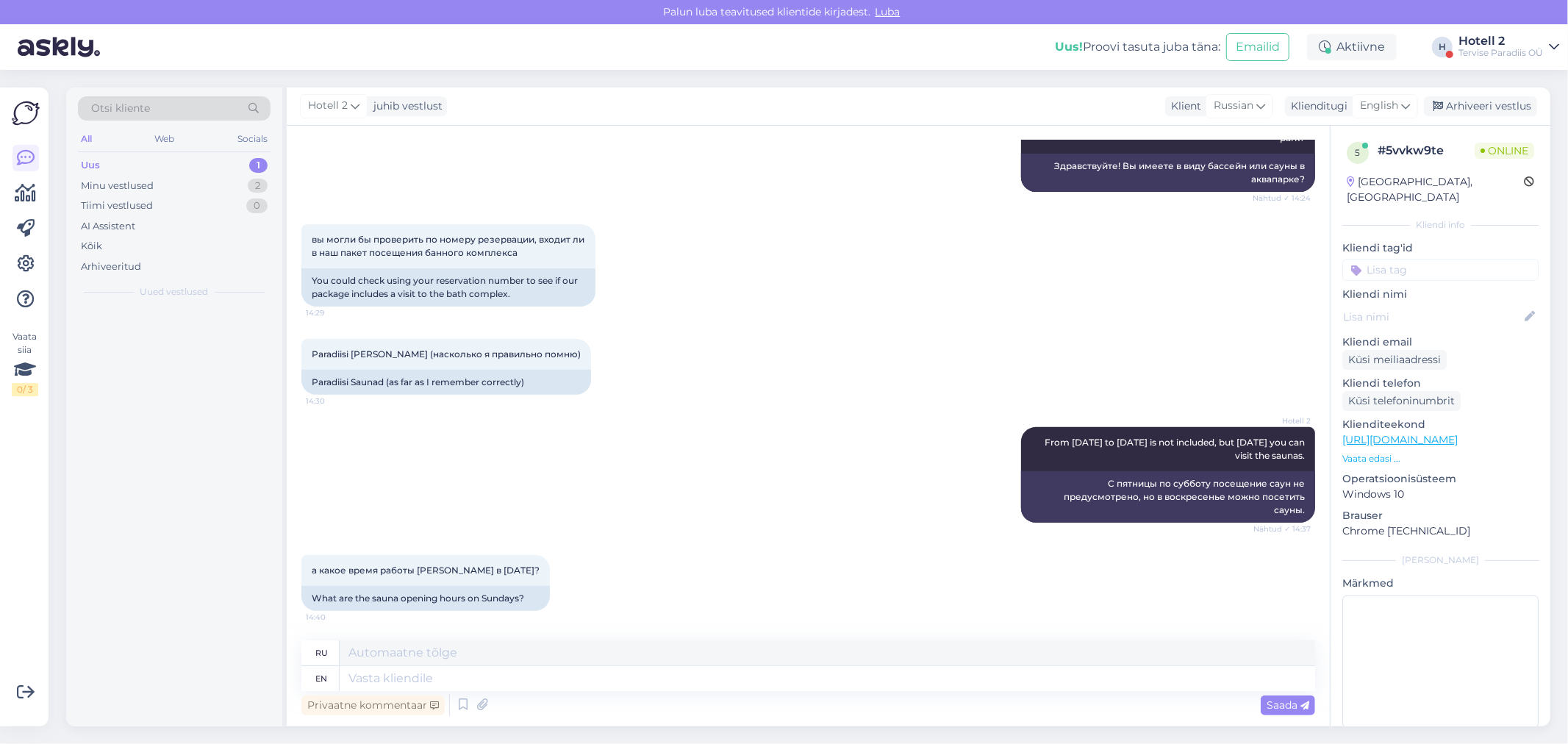
scroll to position [350, 0]
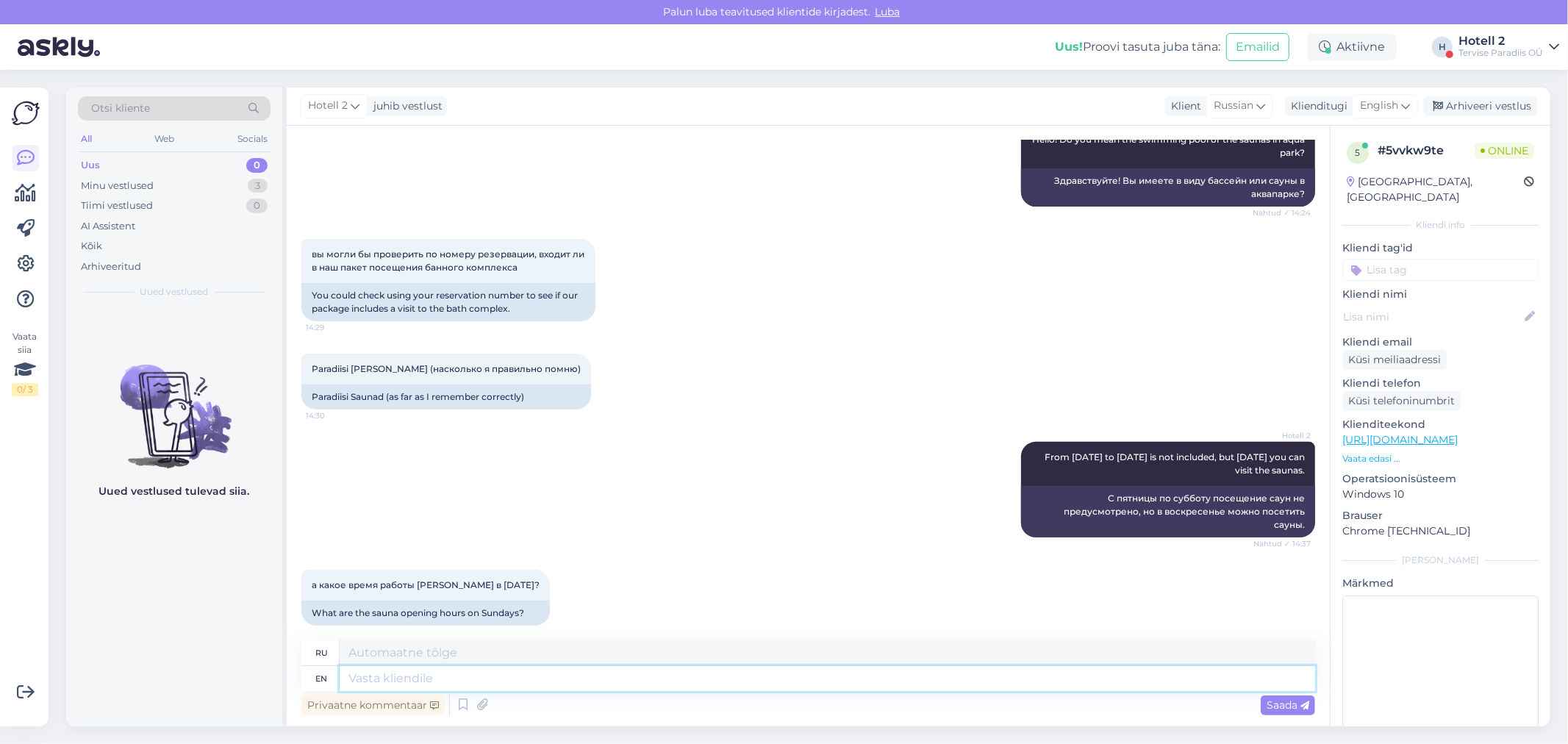
click at [348, 686] on textarea at bounding box center [827, 679] width 975 height 25
type textarea "Same"
type textarea "Такой же"
type textarea "Same opening"
type textarea "То же самое открытие"
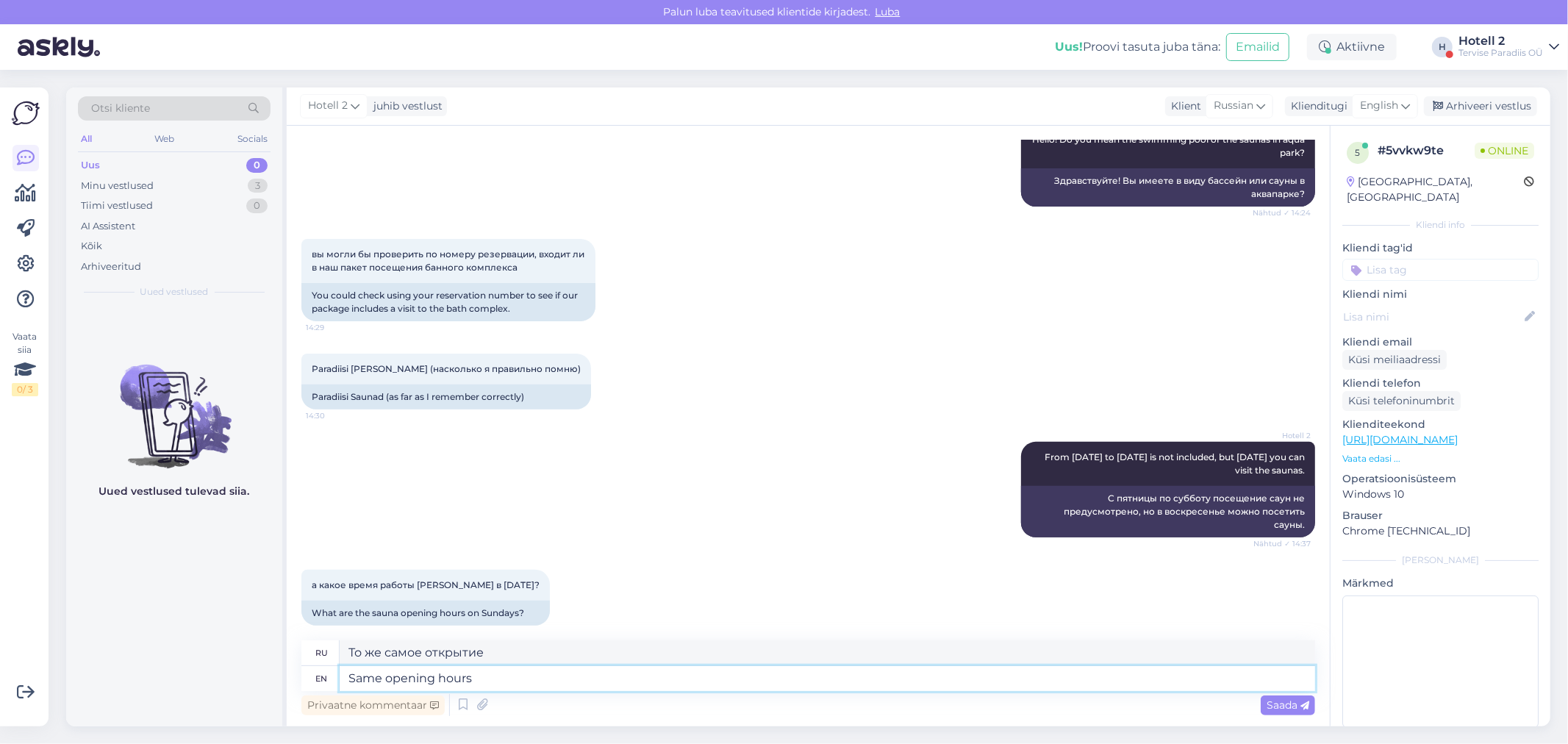
type textarea "Same opening hours a"
type textarea "Те же часы работы"
type textarea "Same opening hours as t"
type textarea "Те же часы работы, что и"
type textarea "Same opening hours as the water"
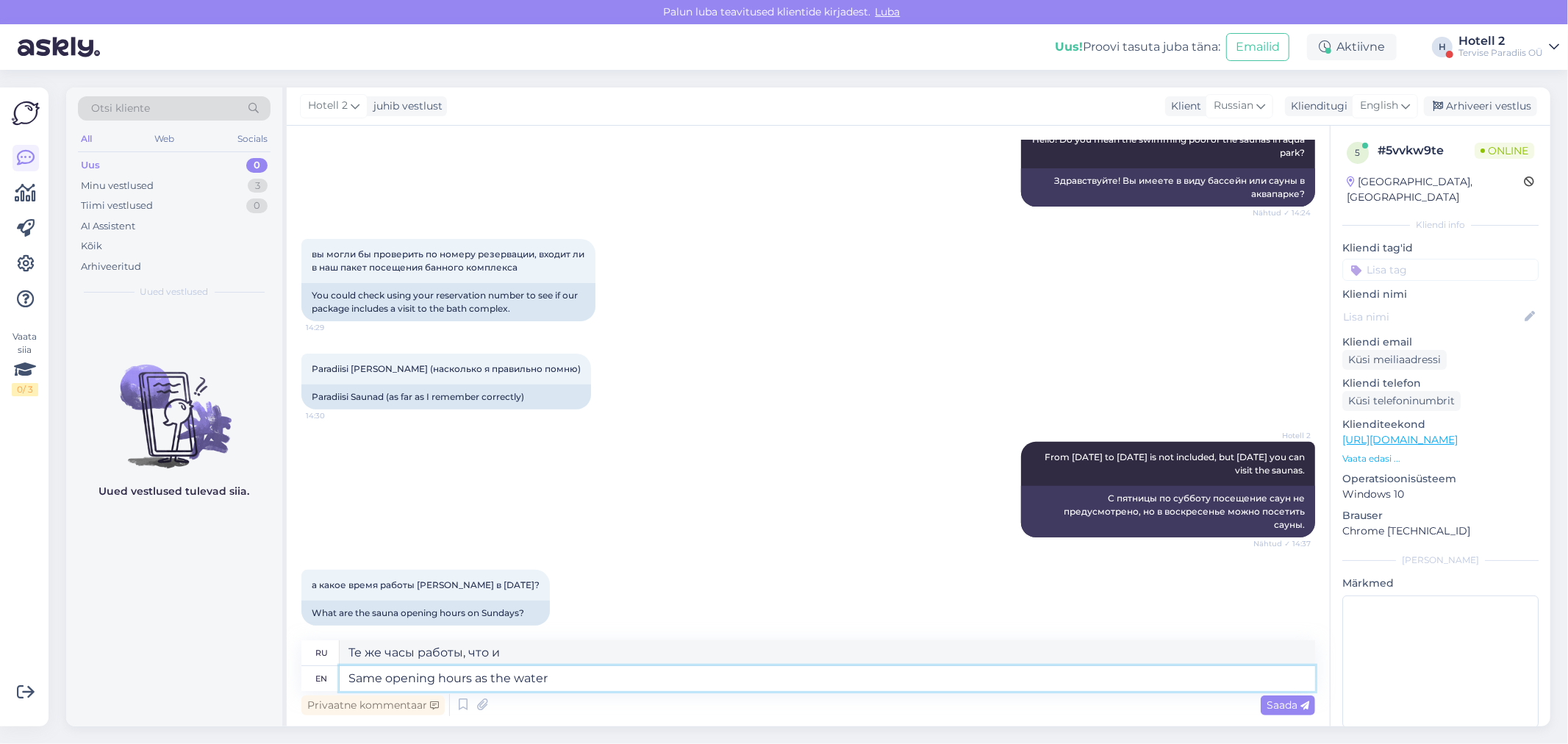
type textarea "Те же часы работы, что и у воды"
type textarea "Same opening hours as the water park"
type textarea "Те же часы работы, что и у аквапарка."
type textarea "Same opening hours as the water park 11"
type textarea "Те же часы работы, что и у аквапарка 11"
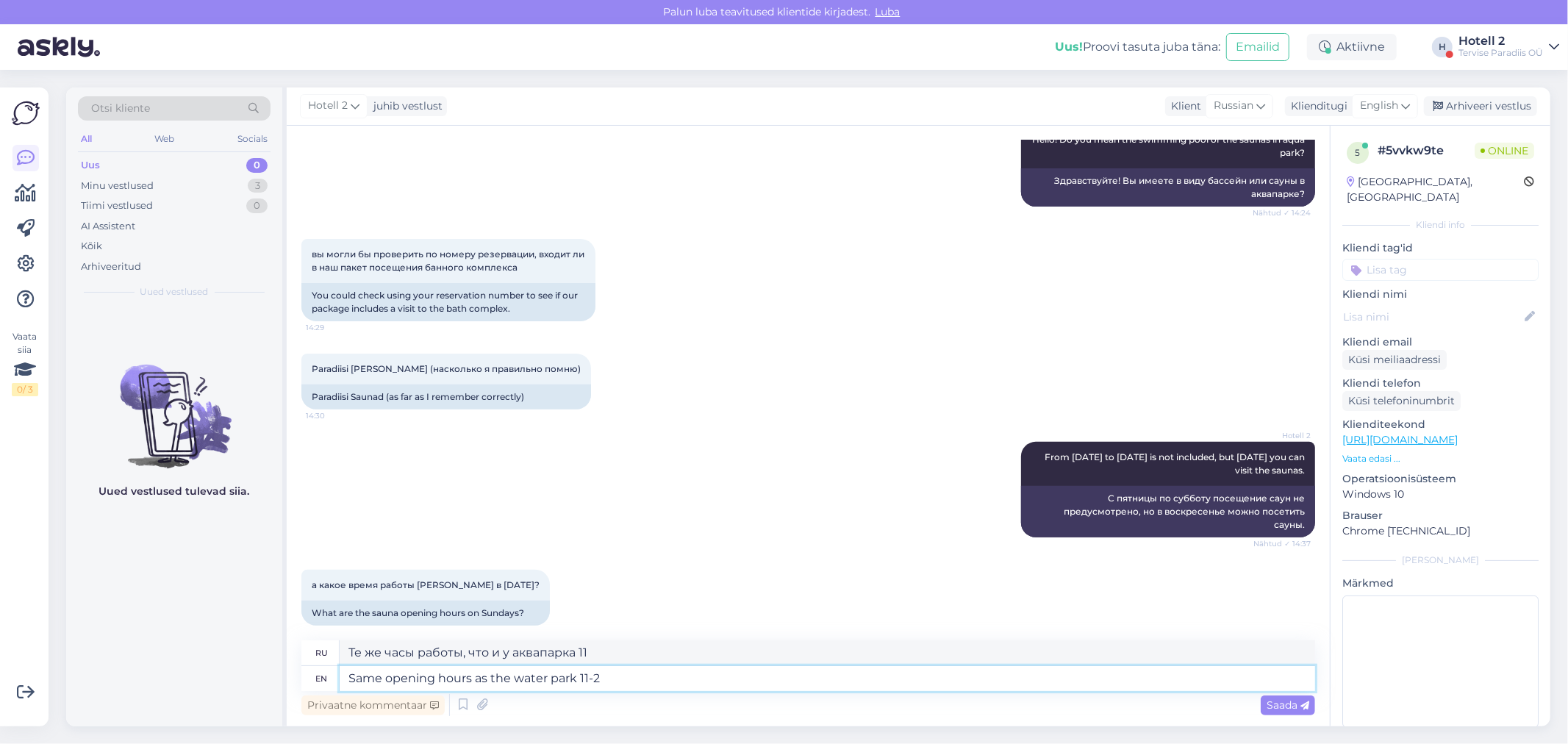
type textarea "Same opening hours as the water park 11-21"
type textarea "Те же часы работы, что и у аквапарка: 11-21."
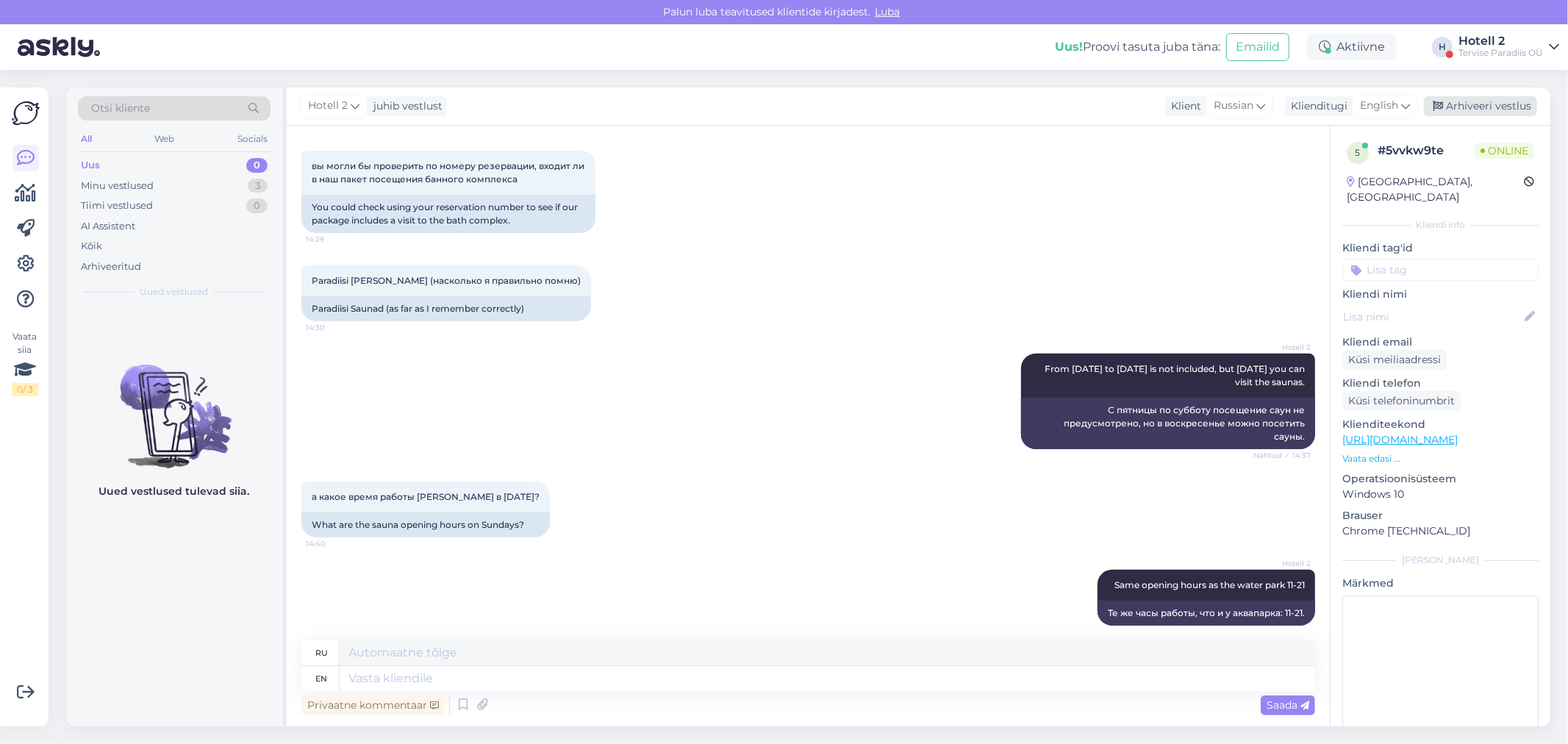
click at [1445, 99] on div "Arhiveeri vestlus" at bounding box center [1480, 106] width 113 height 20
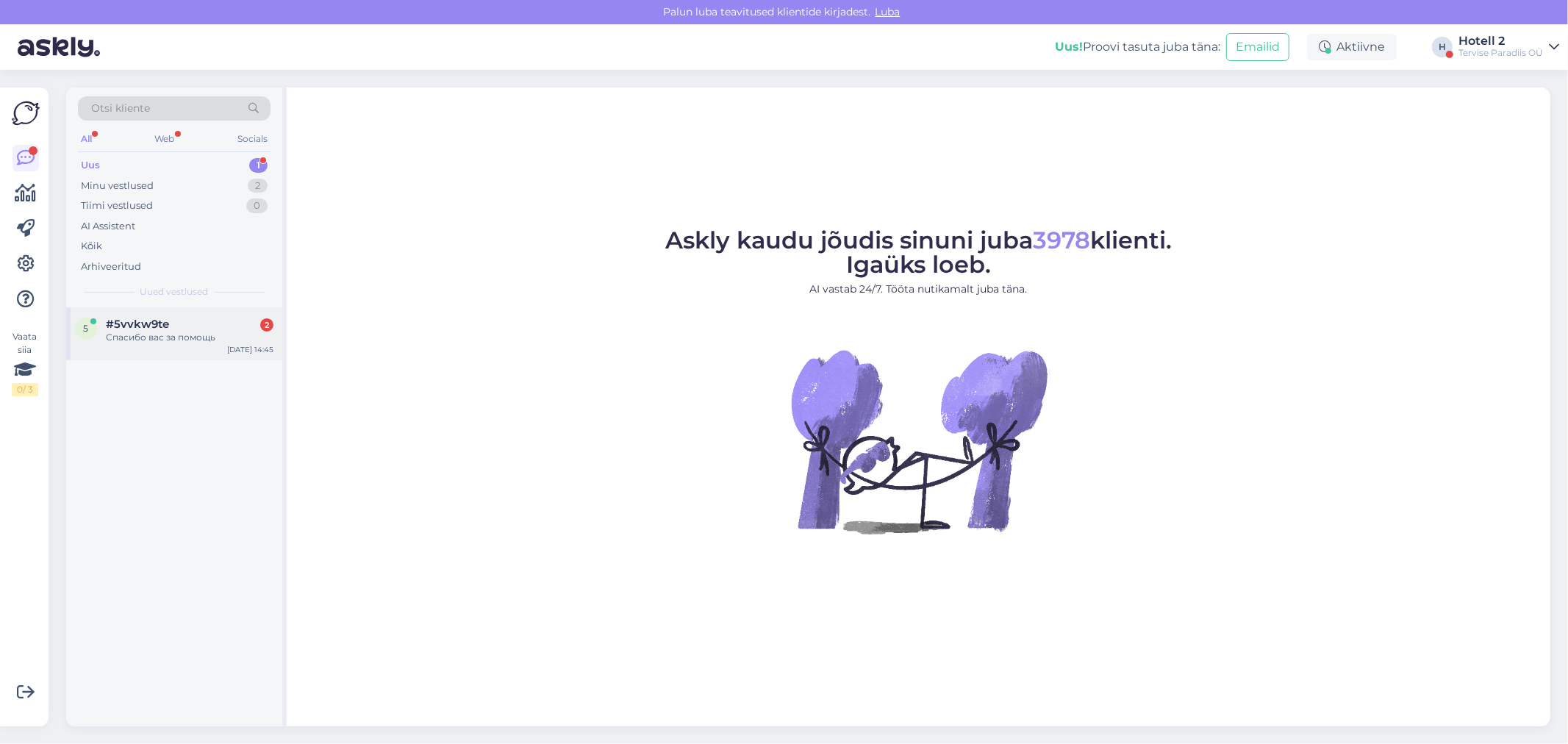
click at [146, 342] on div "Спасибо вас за помощь" at bounding box center [190, 337] width 167 height 13
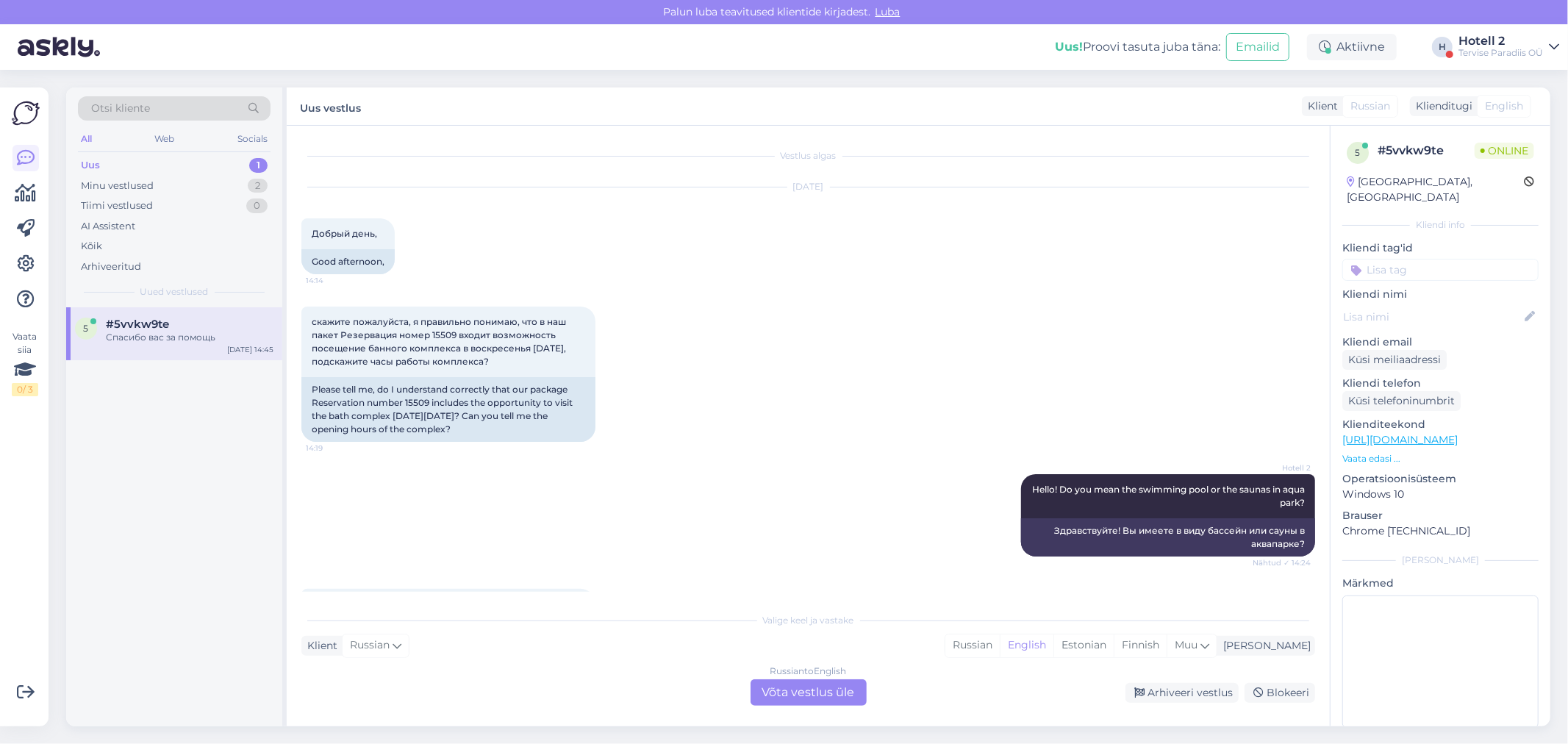
scroll to position [689, 0]
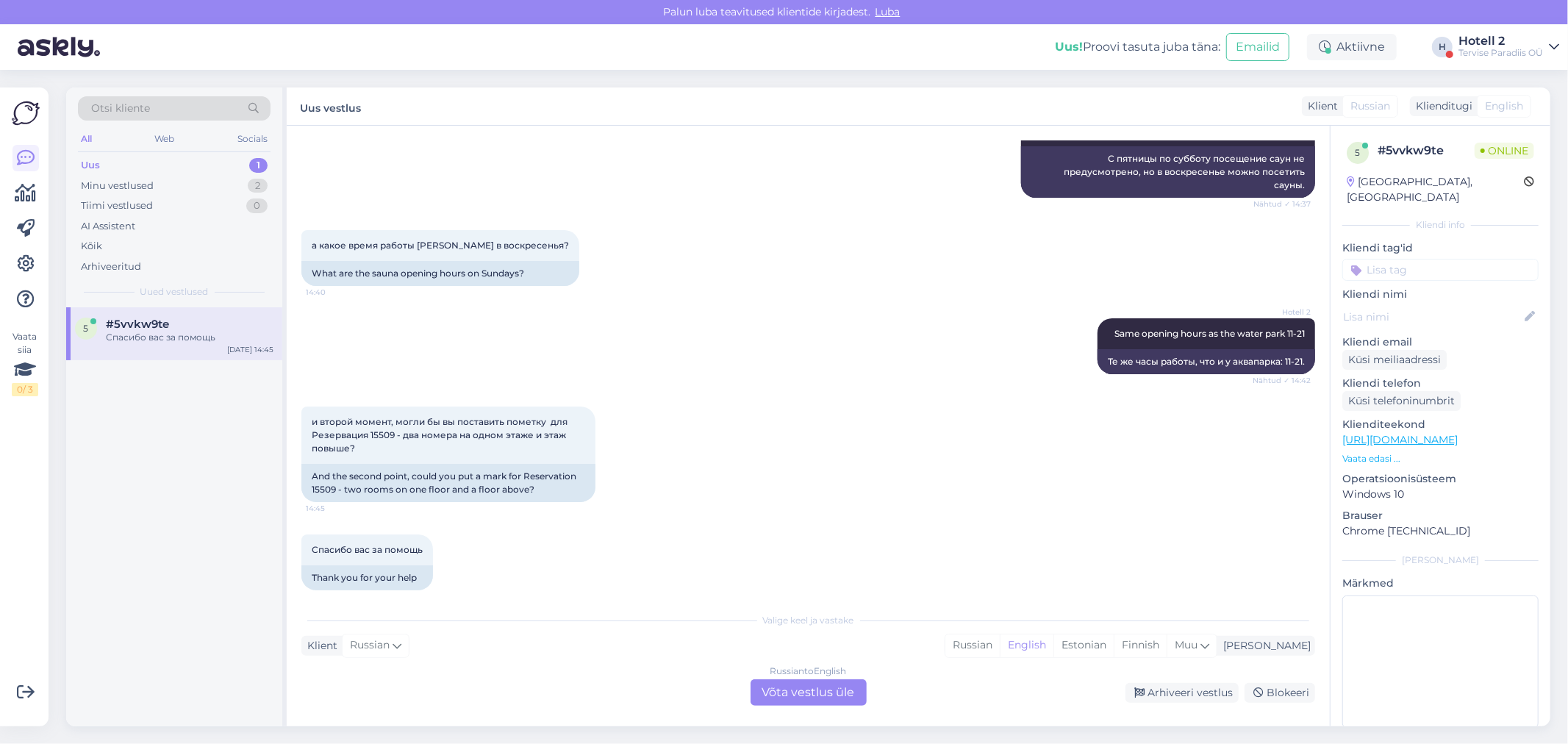
click at [789, 689] on div "Russian to English Võta vestlus üle" at bounding box center [808, 693] width 116 height 26
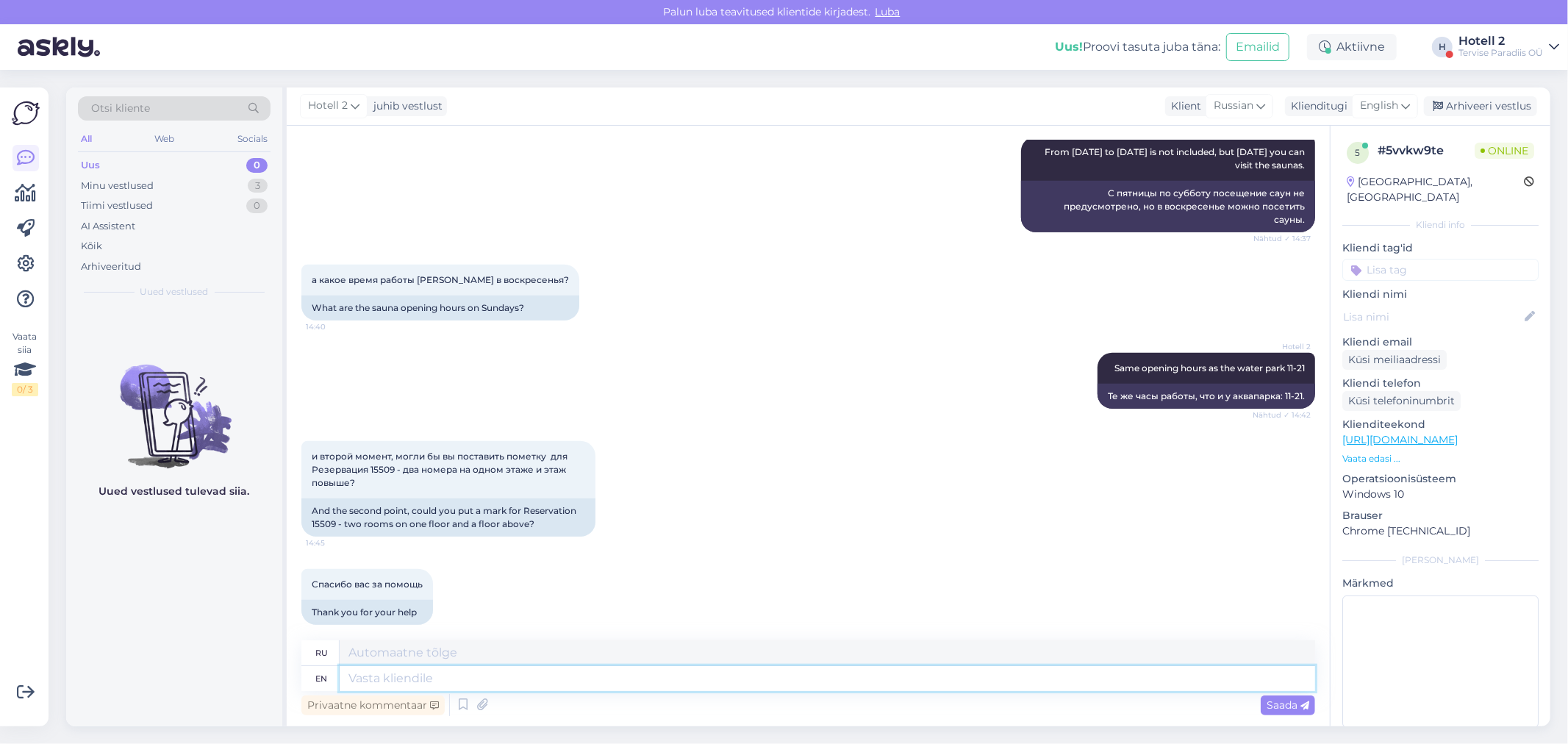
click at [392, 680] on textarea at bounding box center [827, 679] width 975 height 25
type textarea "Your"
type textarea "Твой"
type textarea "Your rooms"
type textarea "Ваши комнаты"
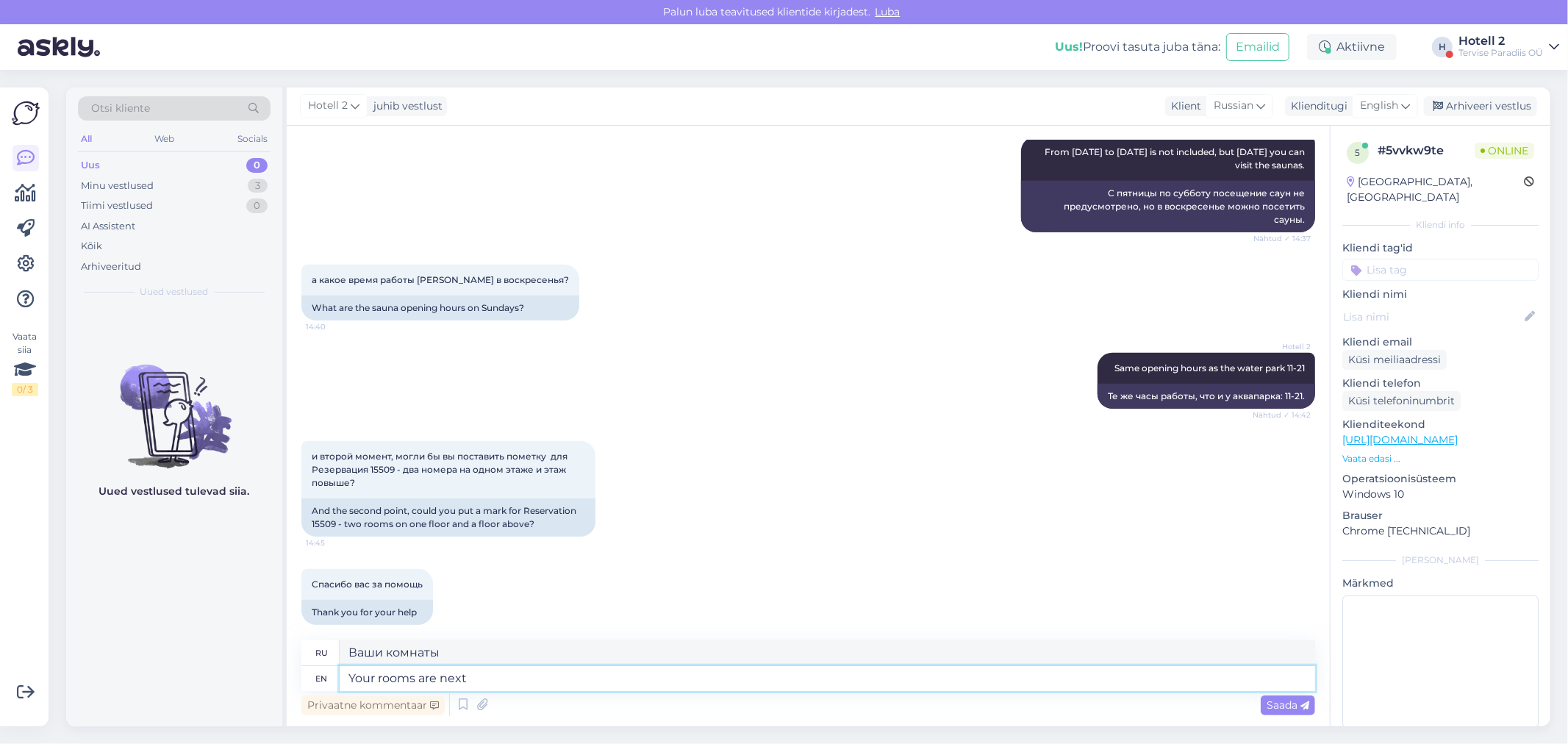
type textarea "Your rooms are next t"
type textarea "Ваши комнаты следующие"
type textarea "Your rooms are next to"
type textarea "Ваши комнаты находятся рядом"
type textarea "Your rooms are next to each"
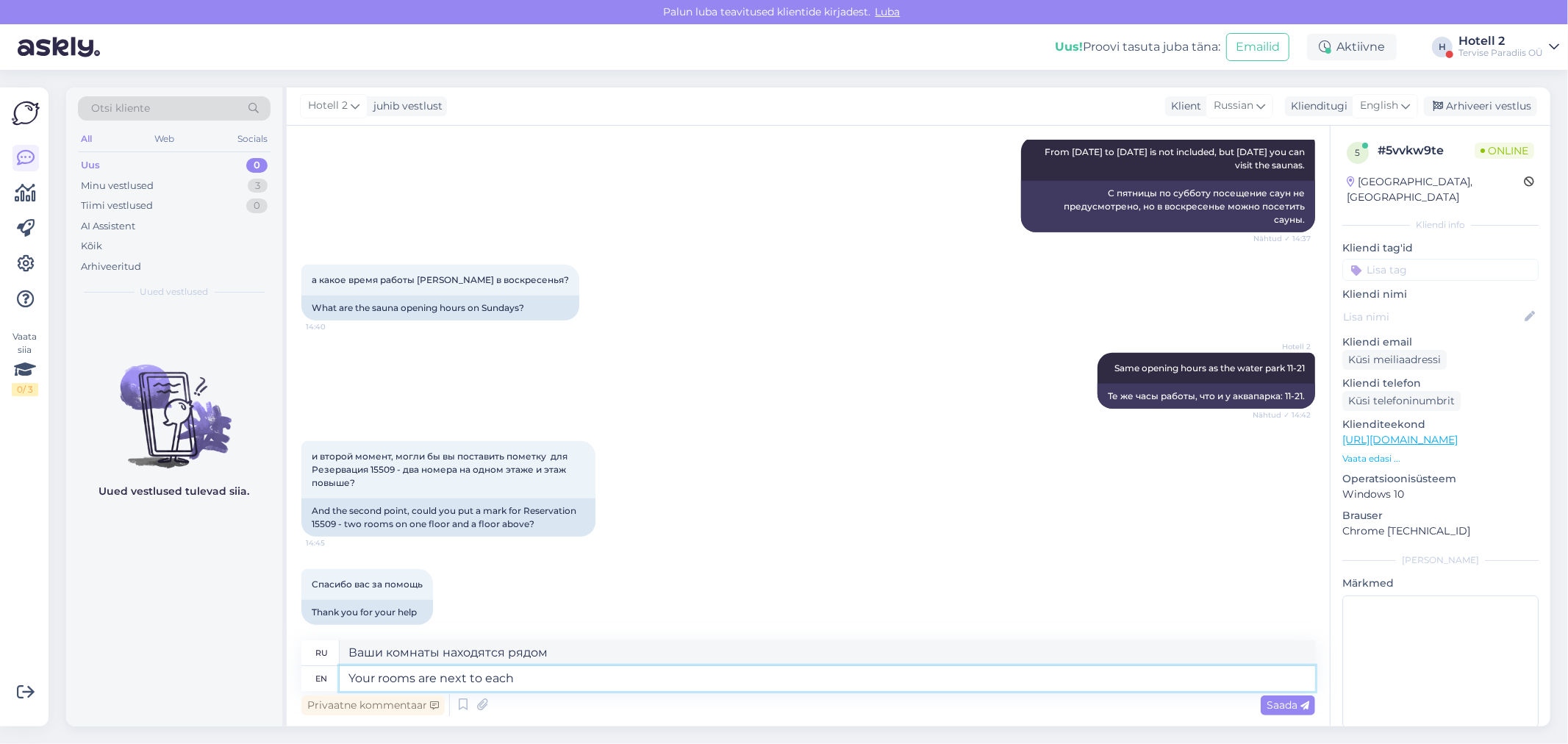
type textarea "Ваши комнаты находятся рядом друг с другом."
type textarea "Your rooms are next to each other."
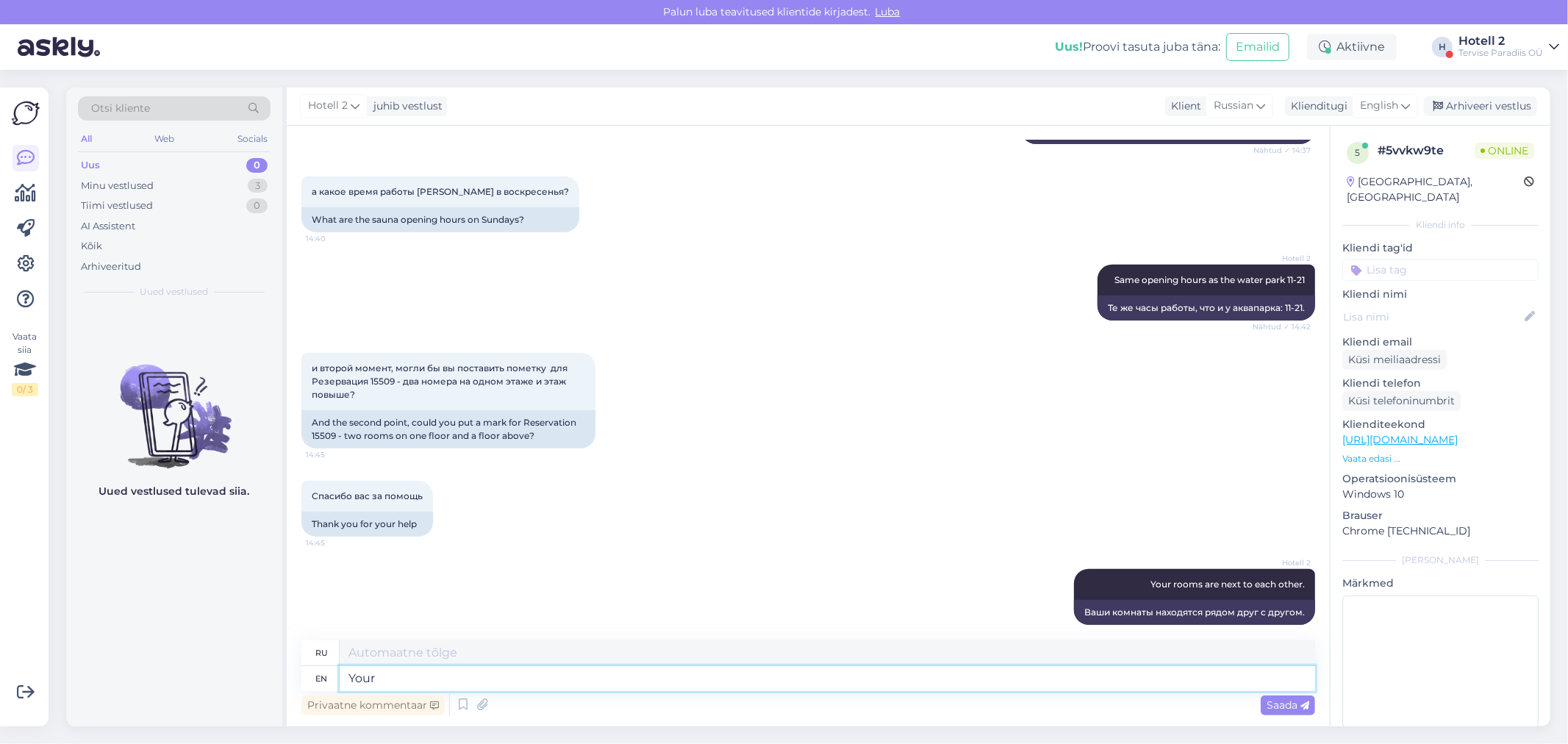
type textarea "Your"
type textarea "Твой"
type textarea "Your welcome"
type textarea "Добро пожаловать"
type textarea "Your welcome :)"
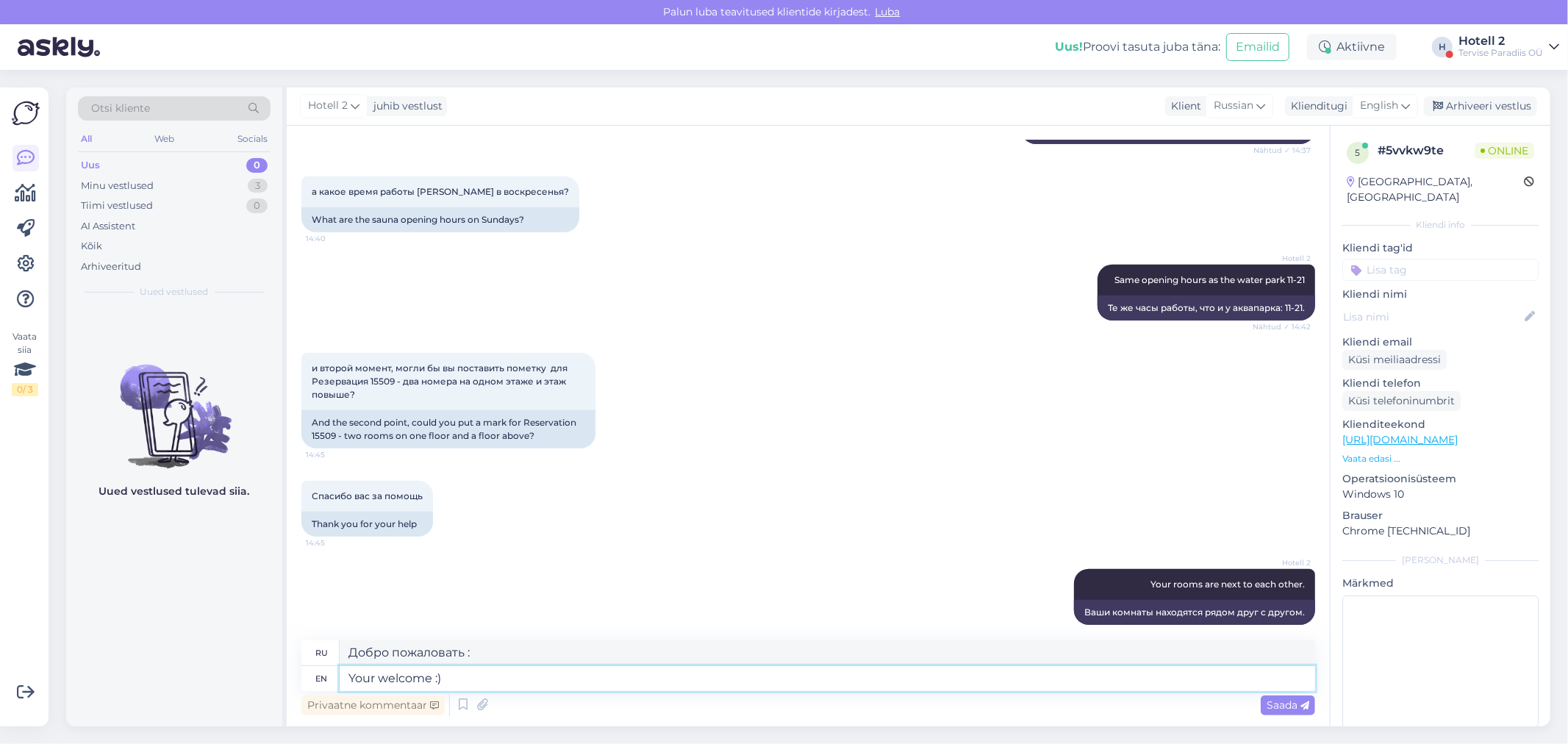
type textarea "Добро пожаловать :)"
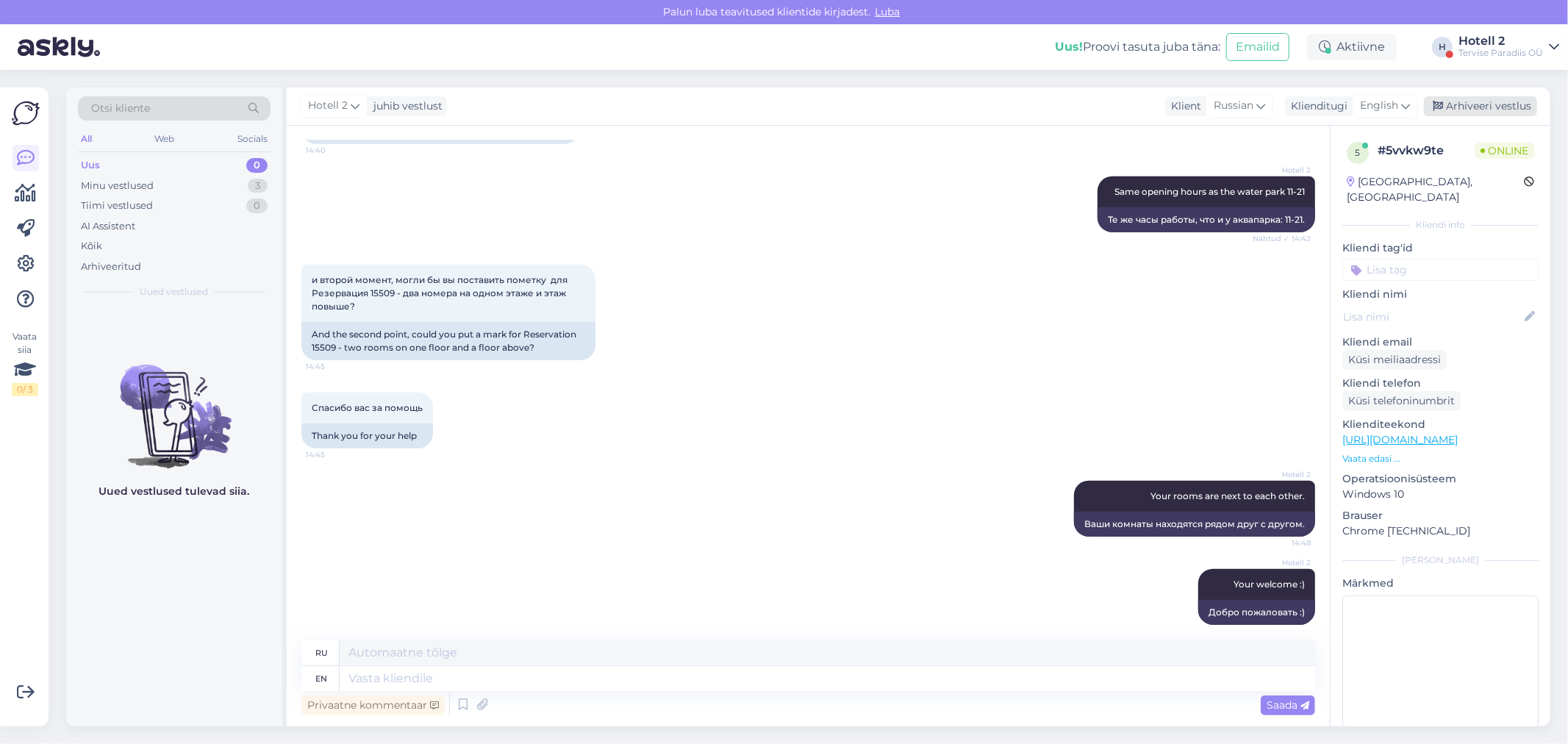
click at [1446, 106] on div "Arhiveeri vestlus" at bounding box center [1480, 106] width 113 height 20
